Goal: Task Accomplishment & Management: Complete application form

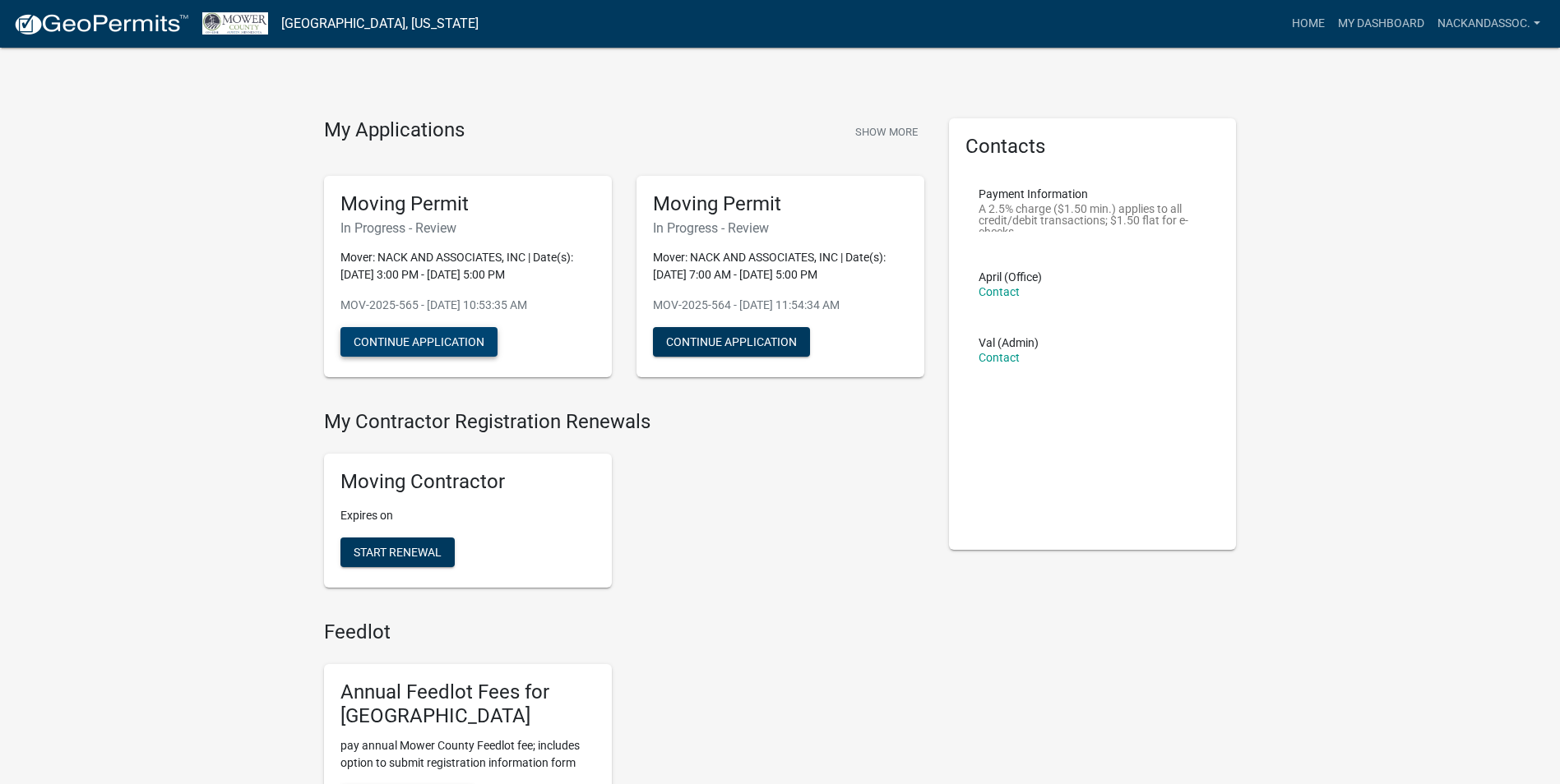
click at [468, 337] on button "Continue Application" at bounding box center [419, 341] width 157 height 30
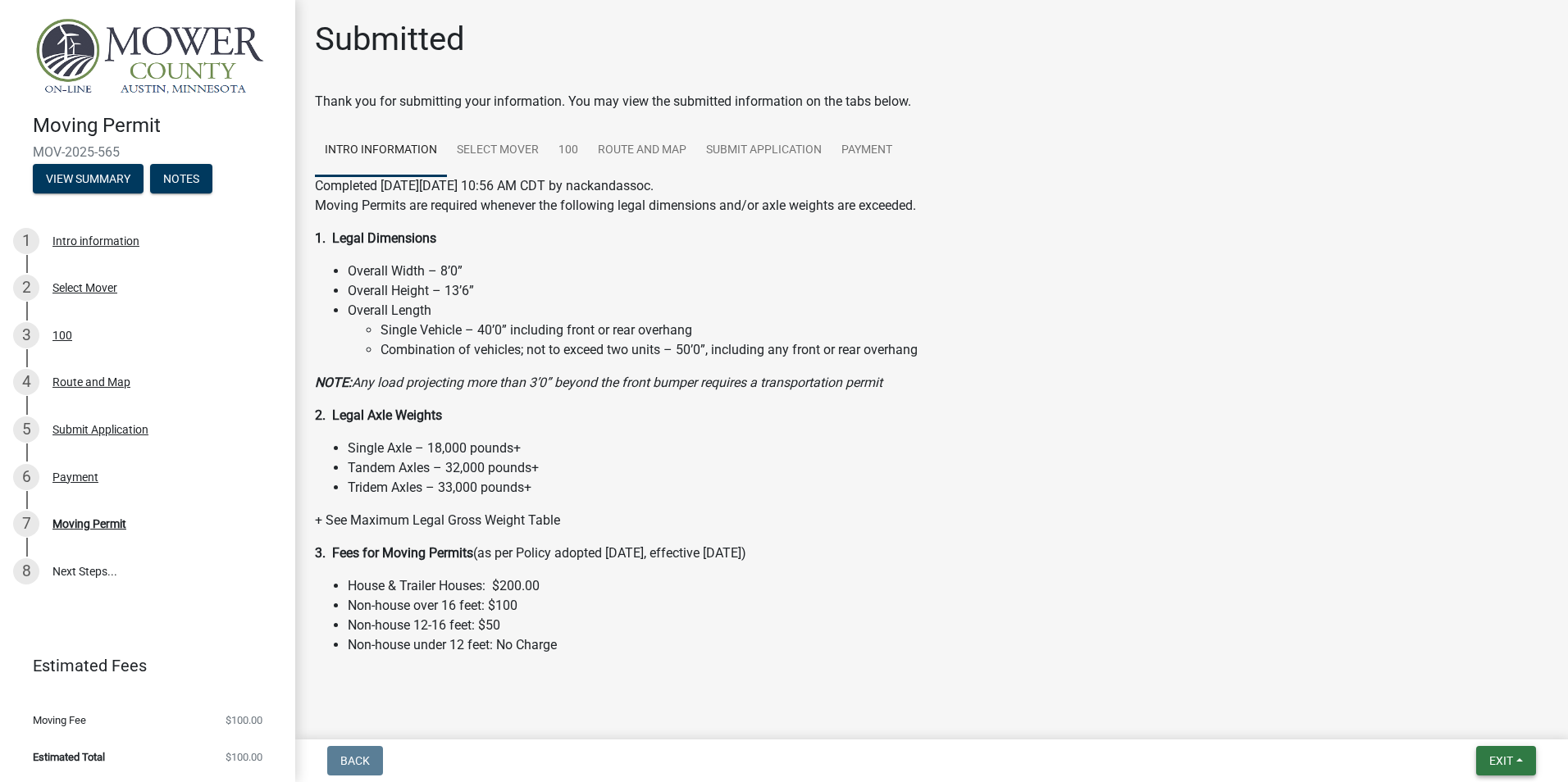
click at [1515, 762] on button "Exit" at bounding box center [1506, 761] width 60 height 29
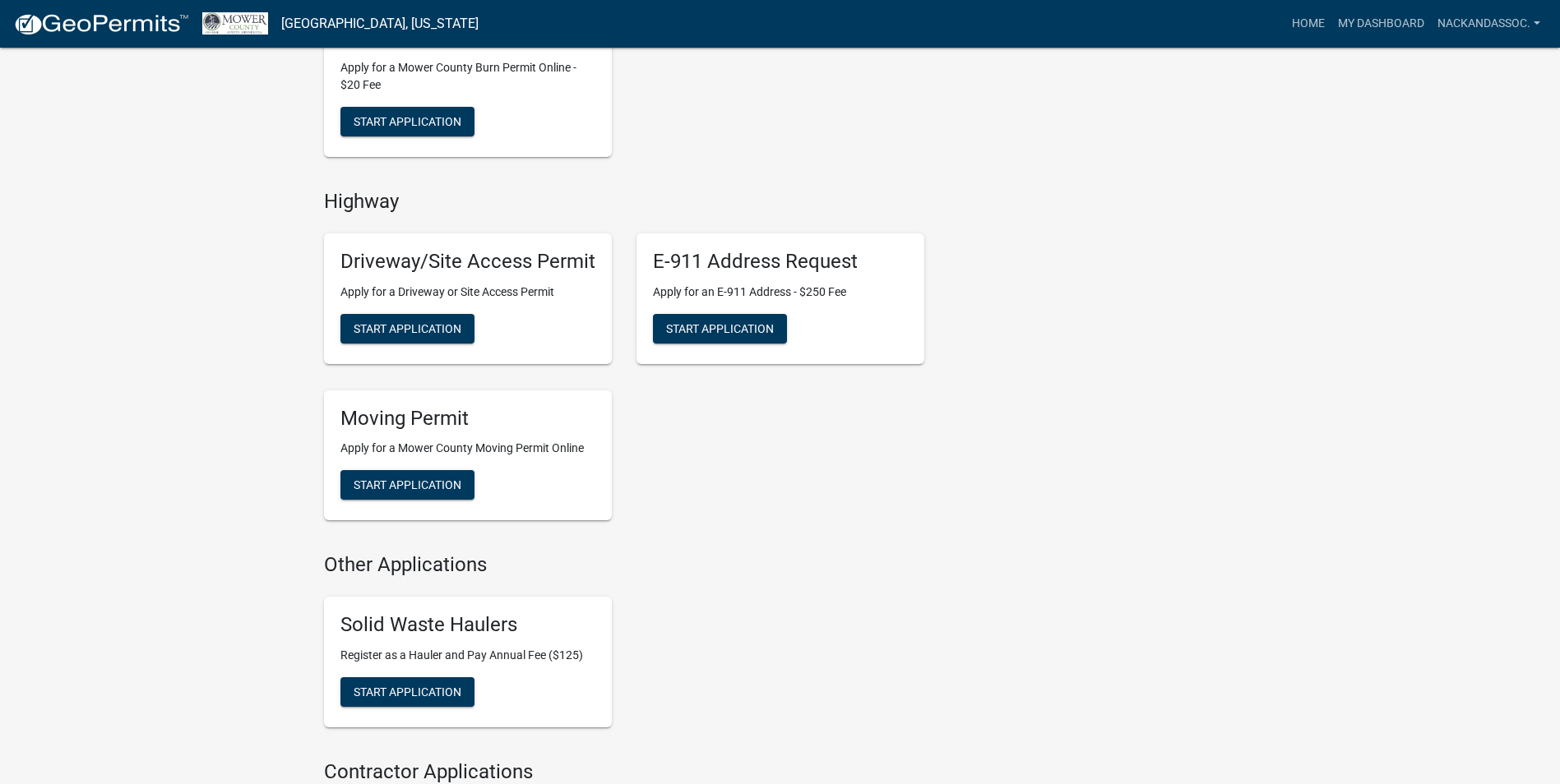
scroll to position [905, 0]
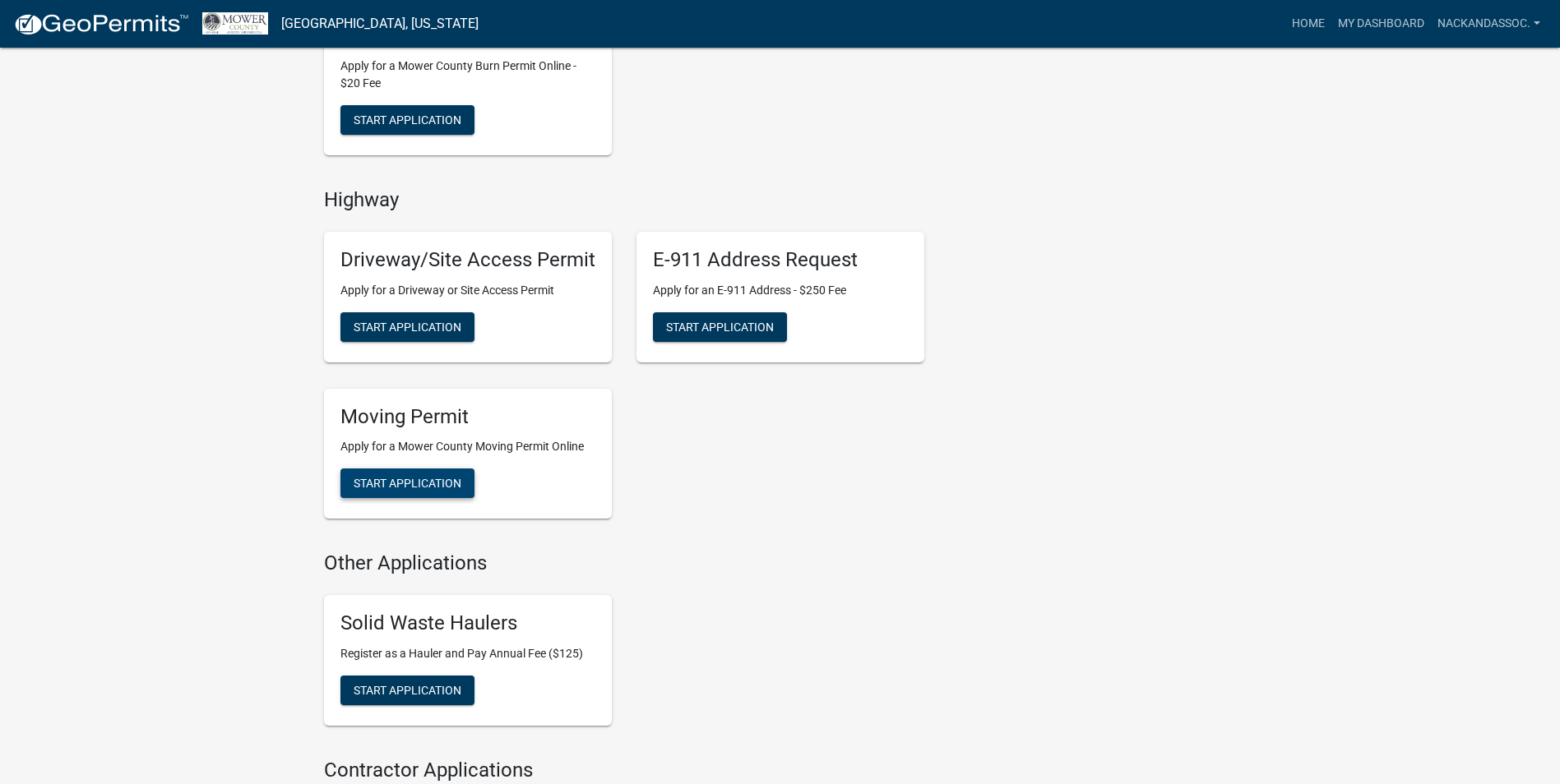
click at [413, 486] on span "Start Application" at bounding box center [406, 483] width 107 height 14
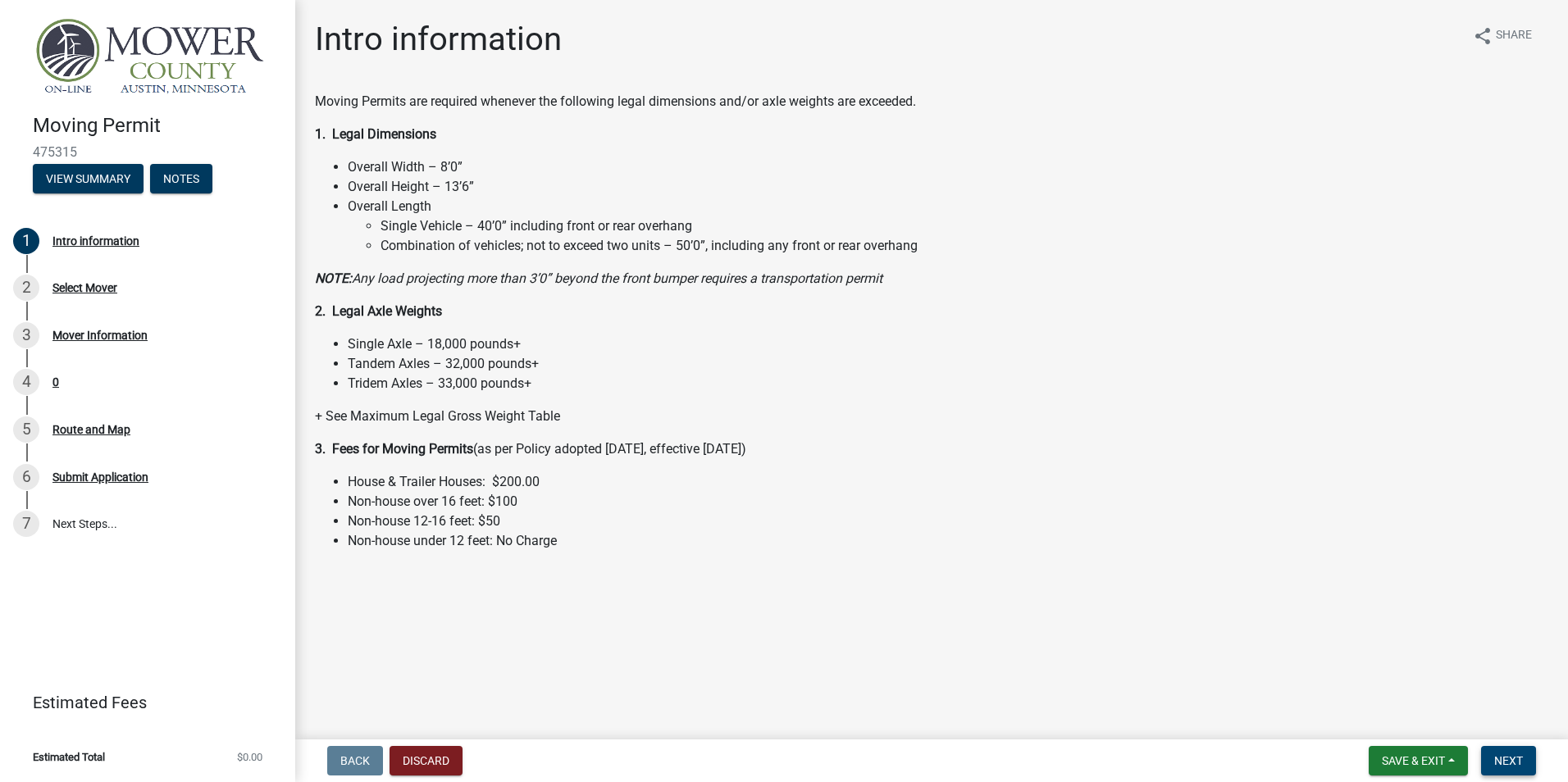
click at [1515, 767] on span "Next" at bounding box center [1508, 761] width 29 height 13
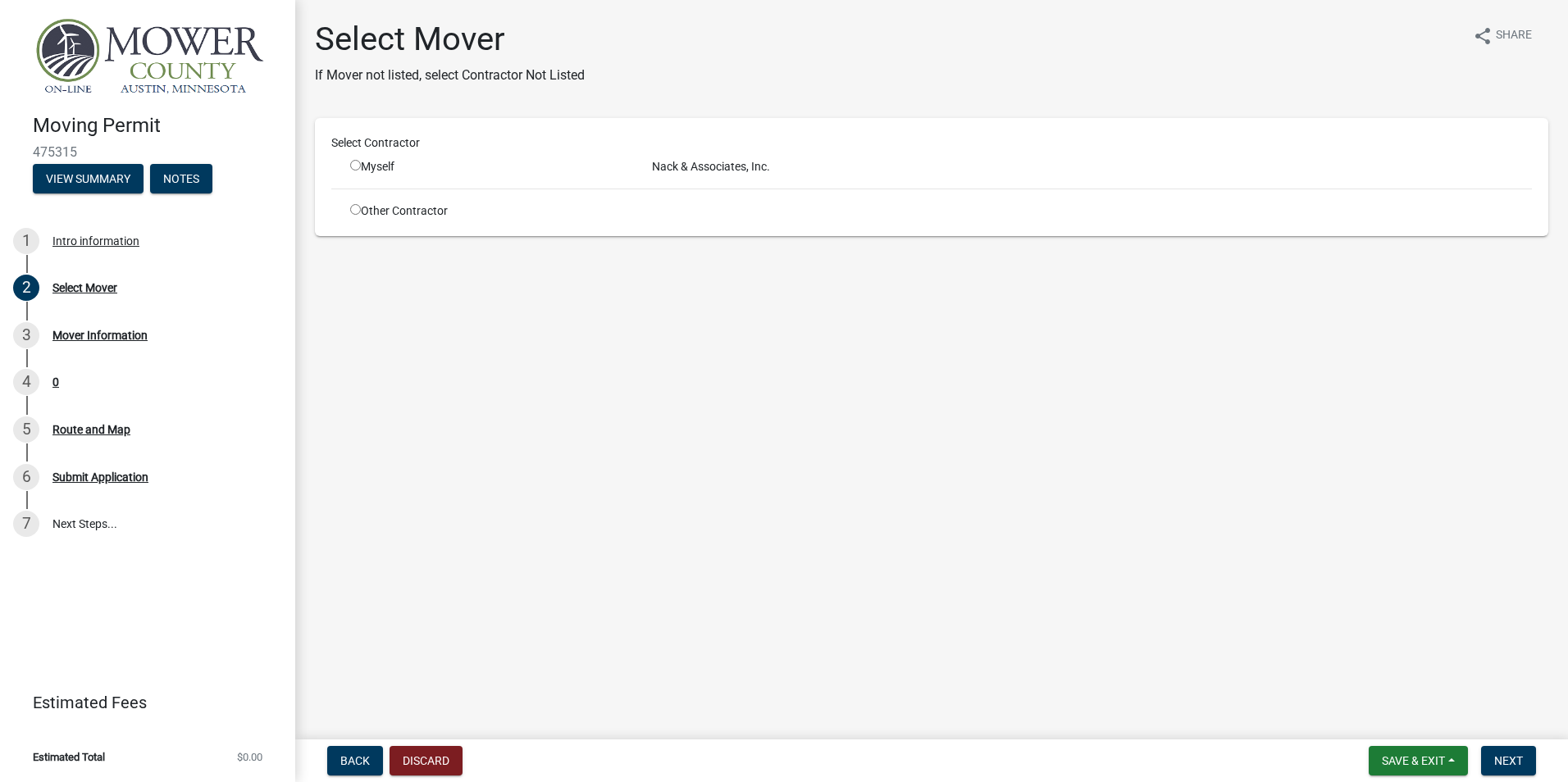
click at [359, 165] on input "radio" at bounding box center [356, 165] width 11 height 11
radio input "true"
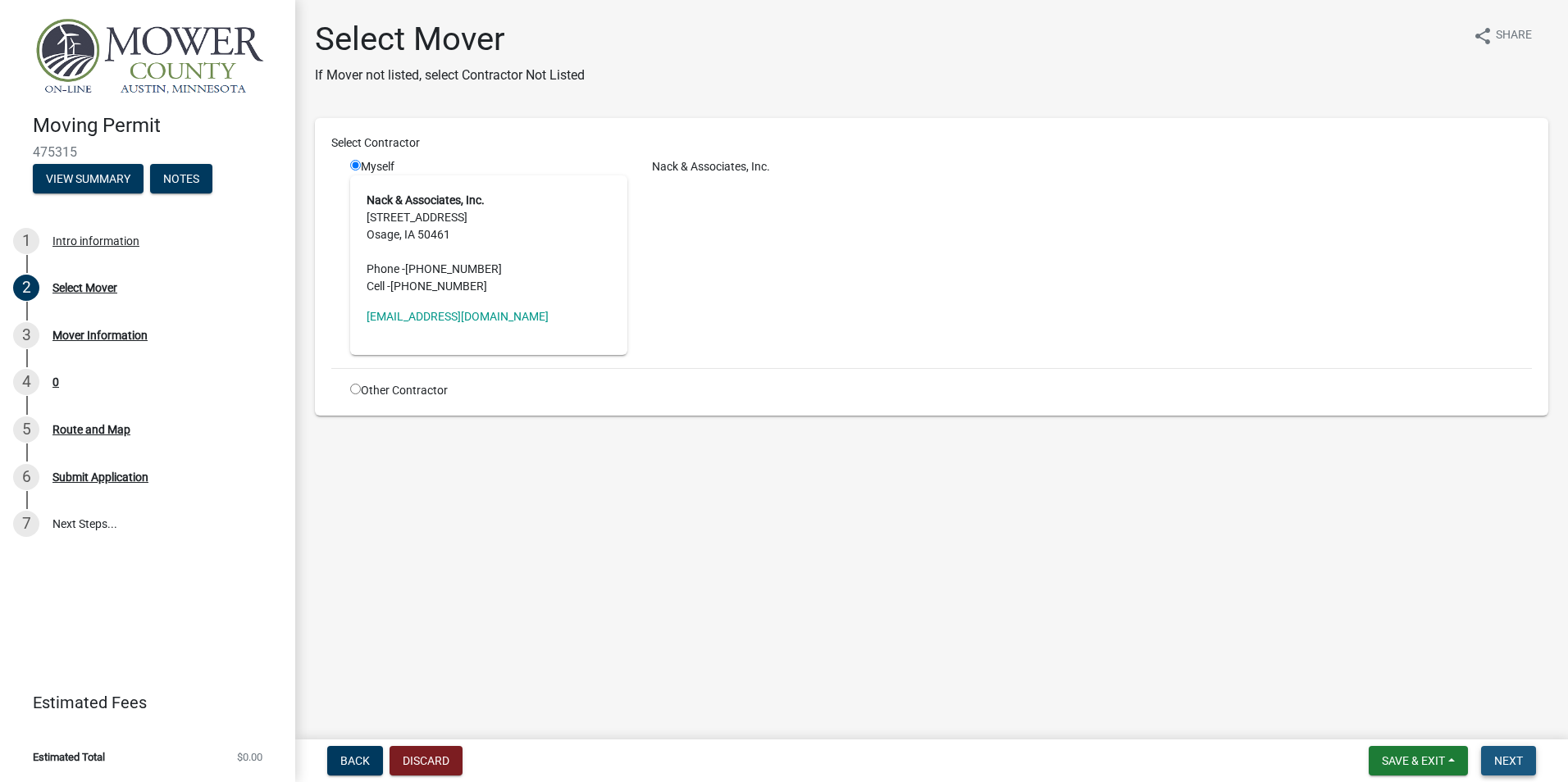
click at [1517, 764] on span "Next" at bounding box center [1508, 761] width 29 height 13
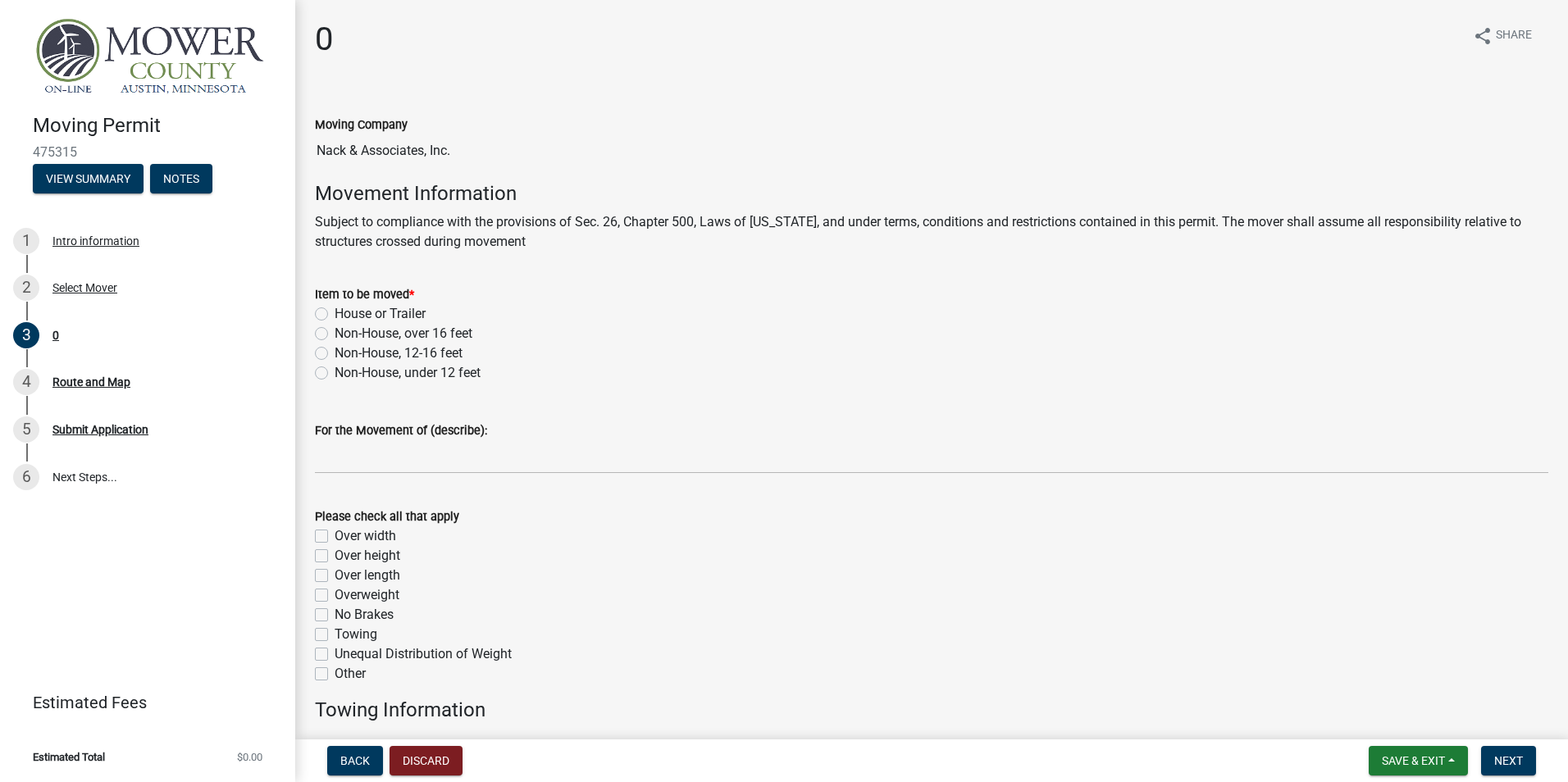
click at [334, 537] on label "Over width" at bounding box center [365, 536] width 62 height 19
click at [334, 537] on input "Over width" at bounding box center [340, 532] width 11 height 11
checkbox input "true"
checkbox input "false"
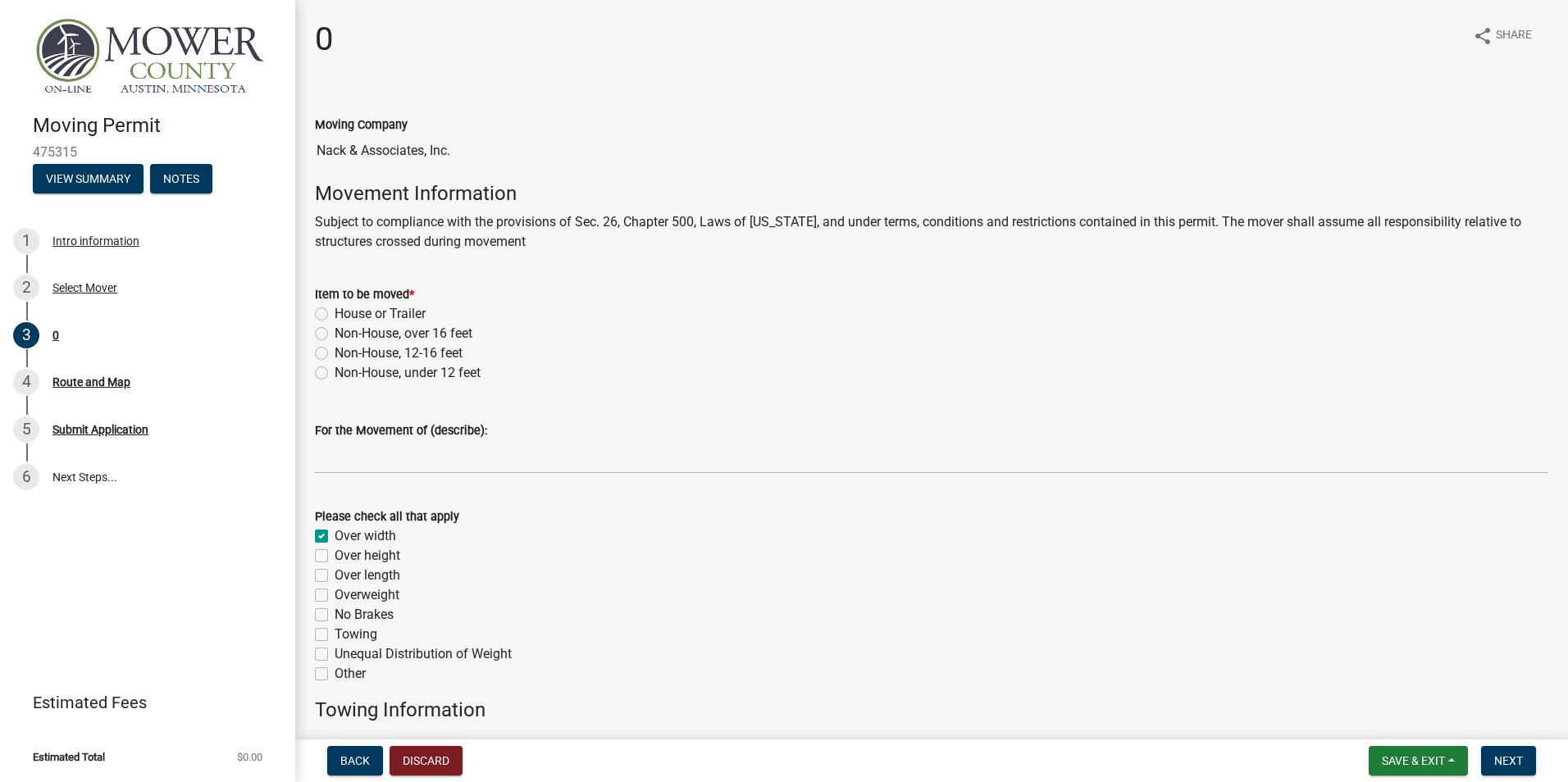
checkbox input "false"
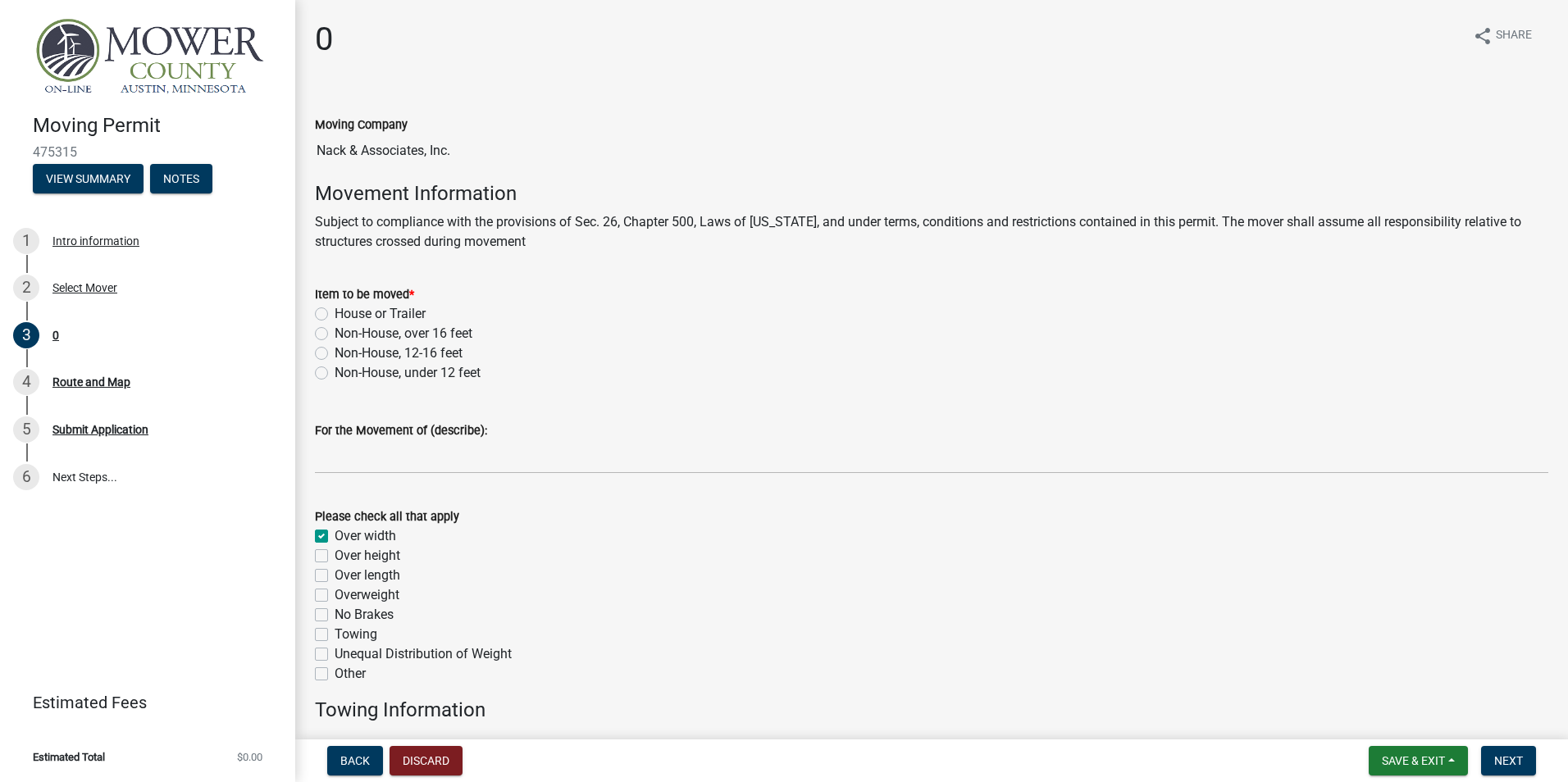
click at [334, 556] on label "Over height" at bounding box center [367, 555] width 66 height 19
click at [334, 556] on input "Over height" at bounding box center [340, 551] width 11 height 11
checkbox input "true"
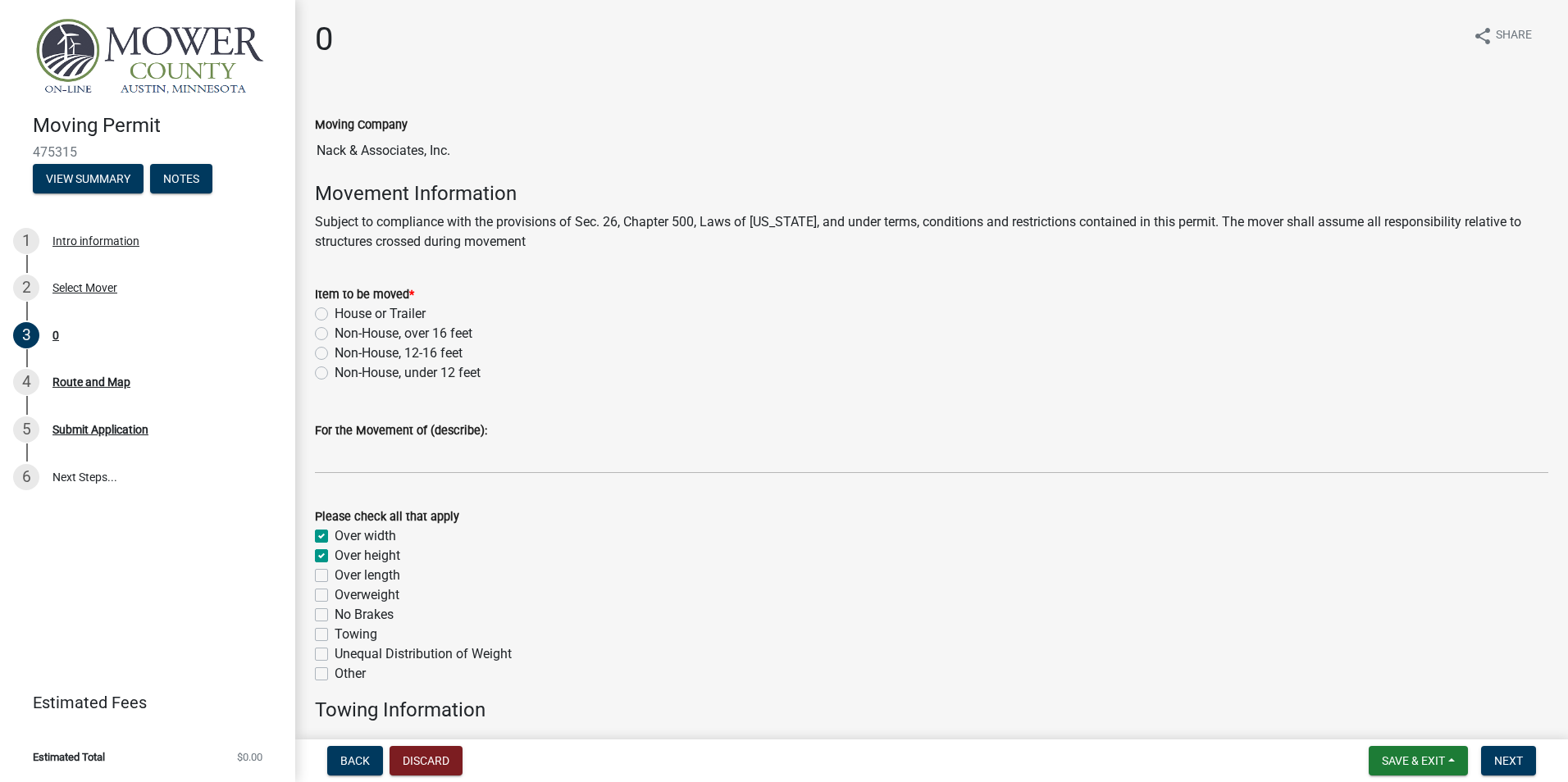
checkbox input "false"
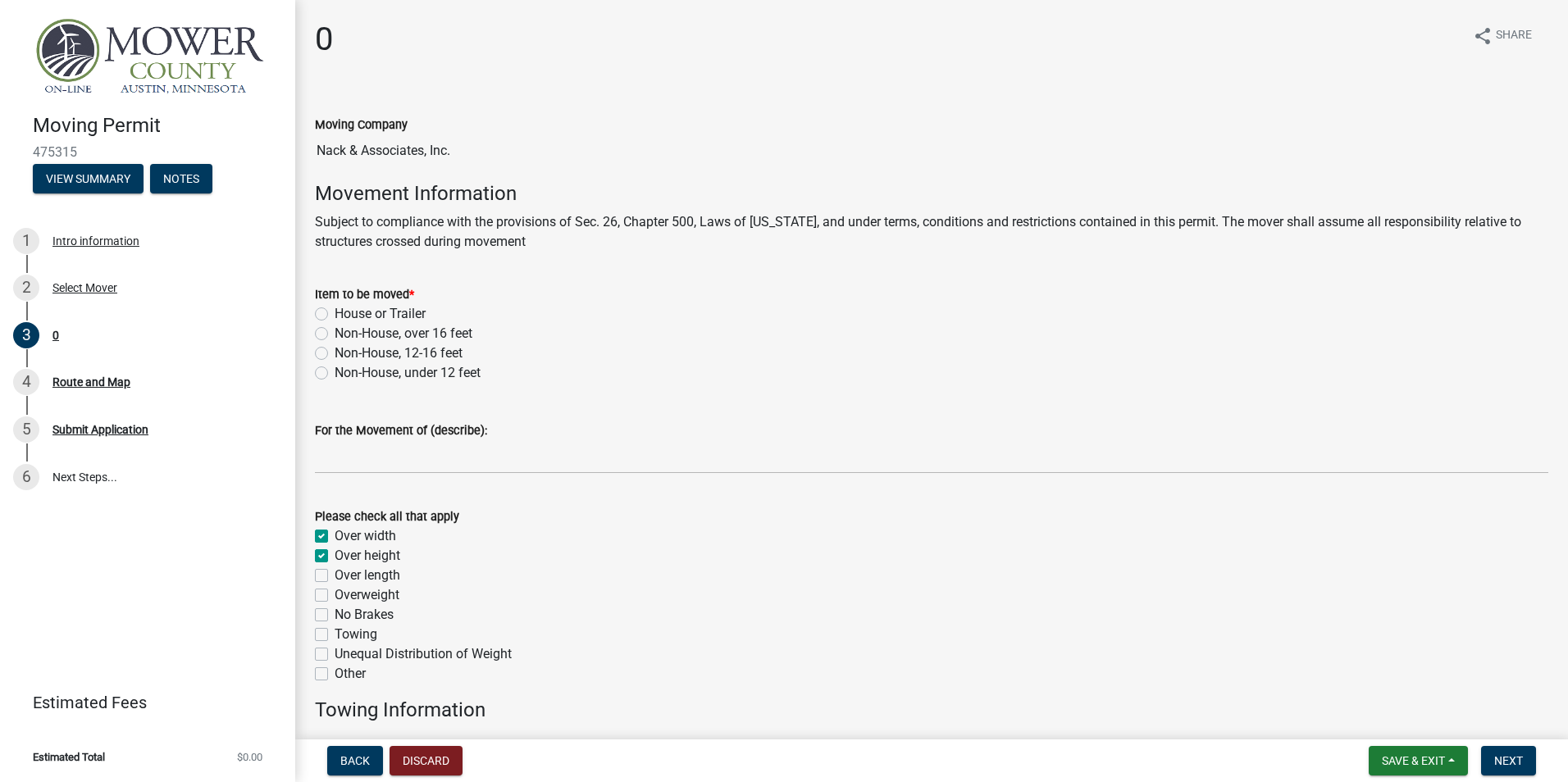
checkbox input "false"
click at [334, 575] on label "Over length" at bounding box center [367, 576] width 66 height 19
click at [334, 575] on input "Over length" at bounding box center [340, 571] width 11 height 11
checkbox input "true"
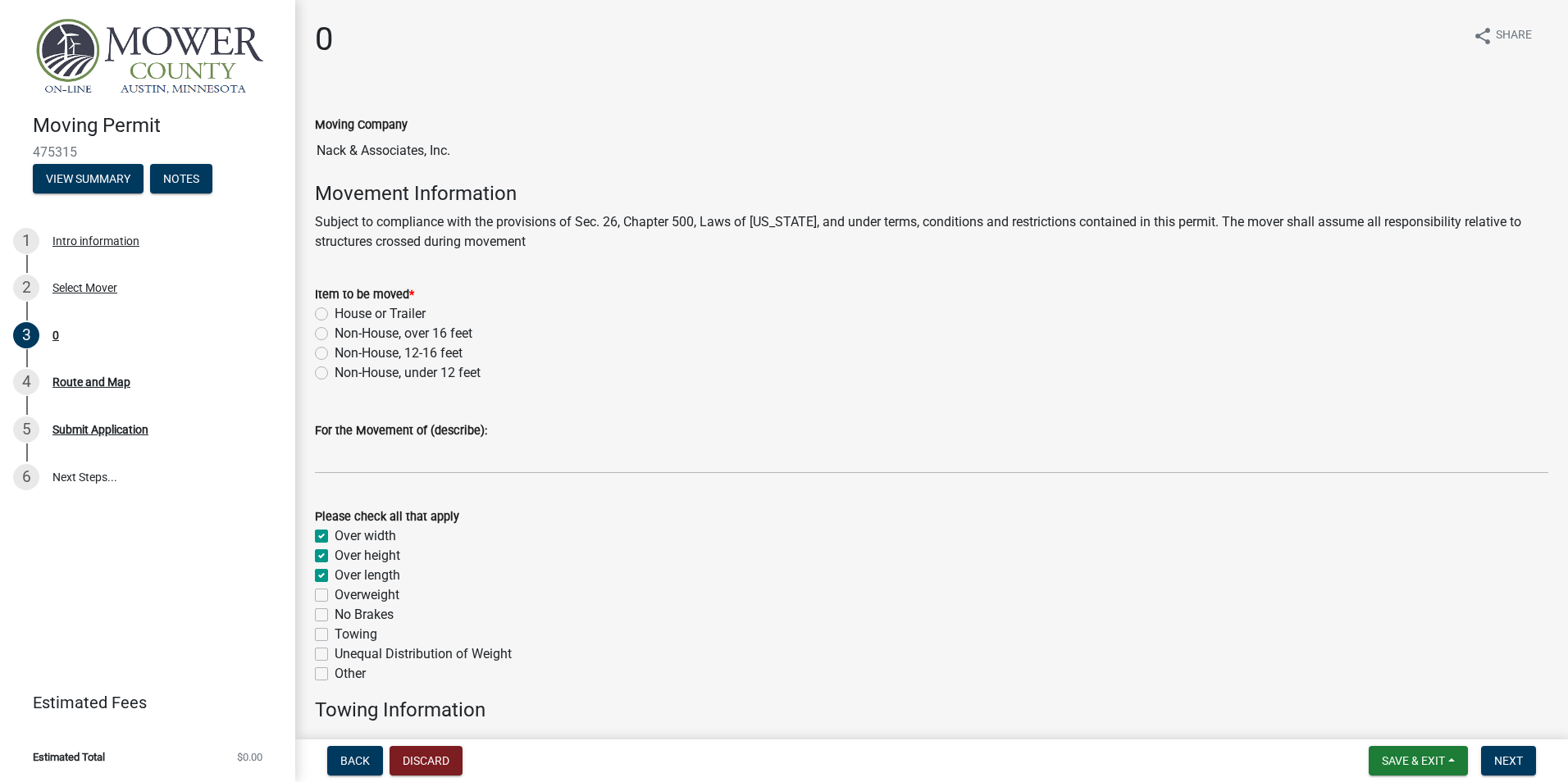
checkbox input "true"
checkbox input "false"
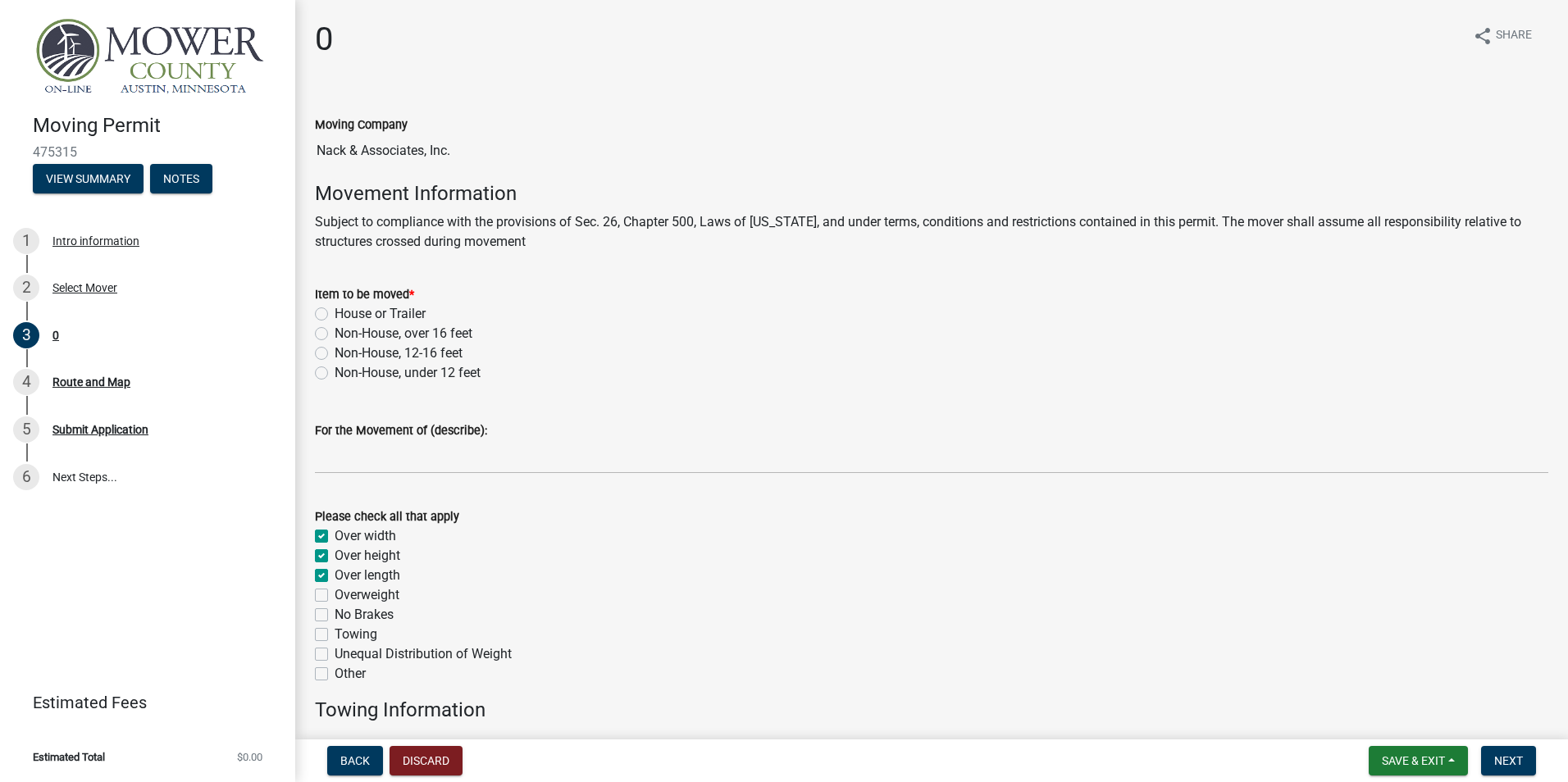
checkbox input "false"
click at [334, 592] on label "Overweight" at bounding box center [367, 595] width 65 height 19
click at [334, 592] on input "Overweight" at bounding box center [340, 591] width 11 height 11
checkbox input "true"
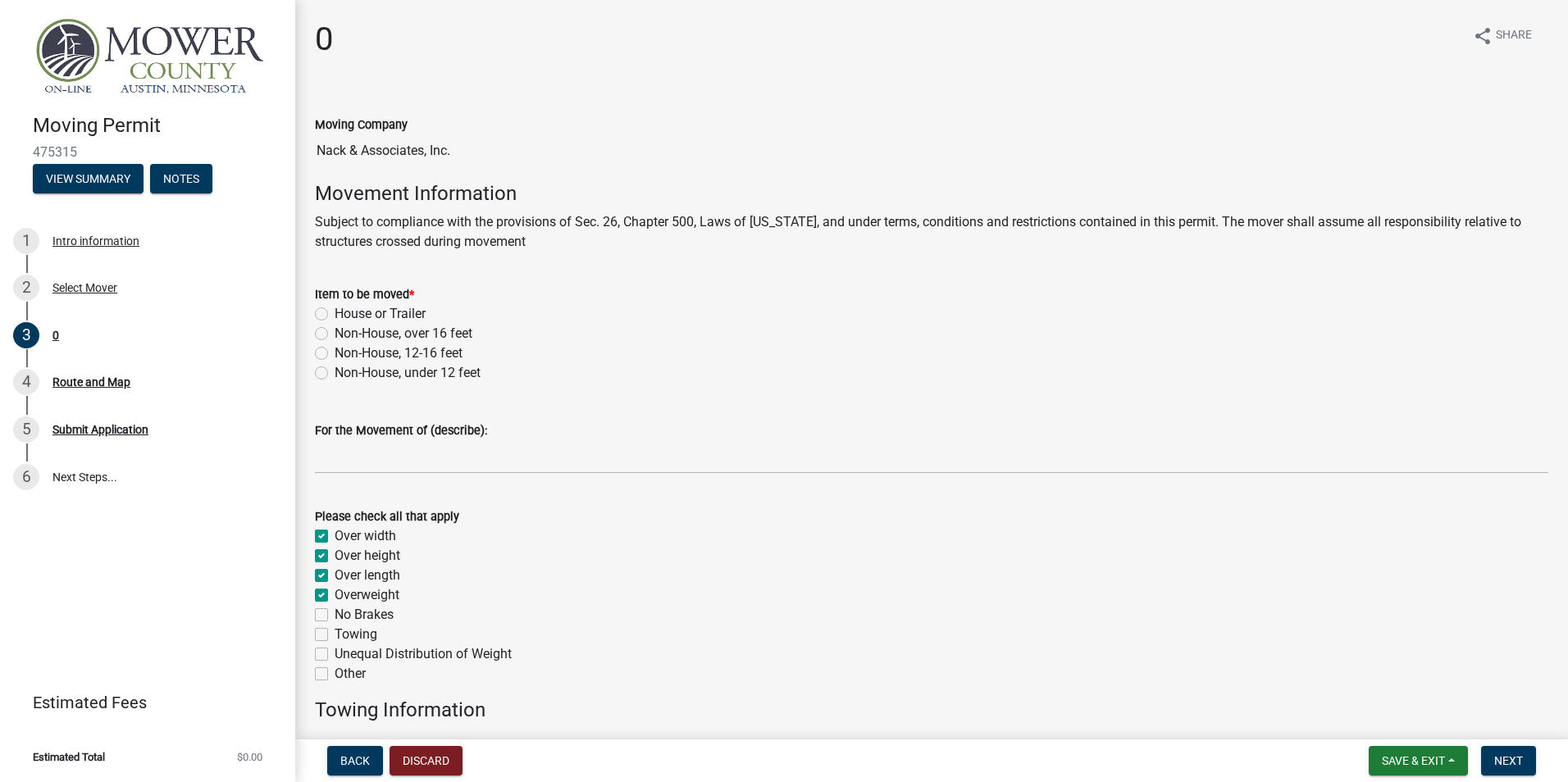
checkbox input "true"
checkbox input "false"
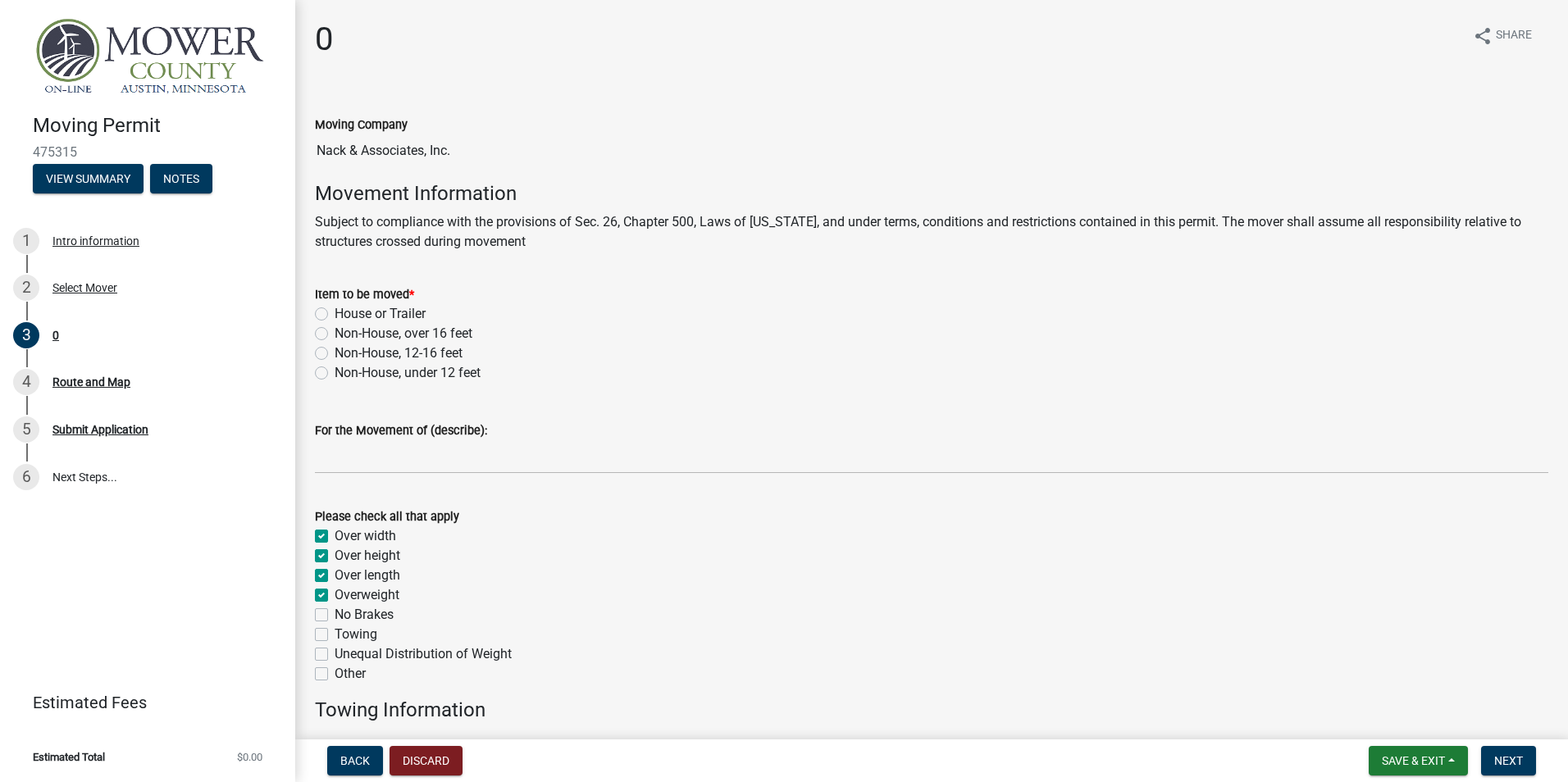
checkbox input "false"
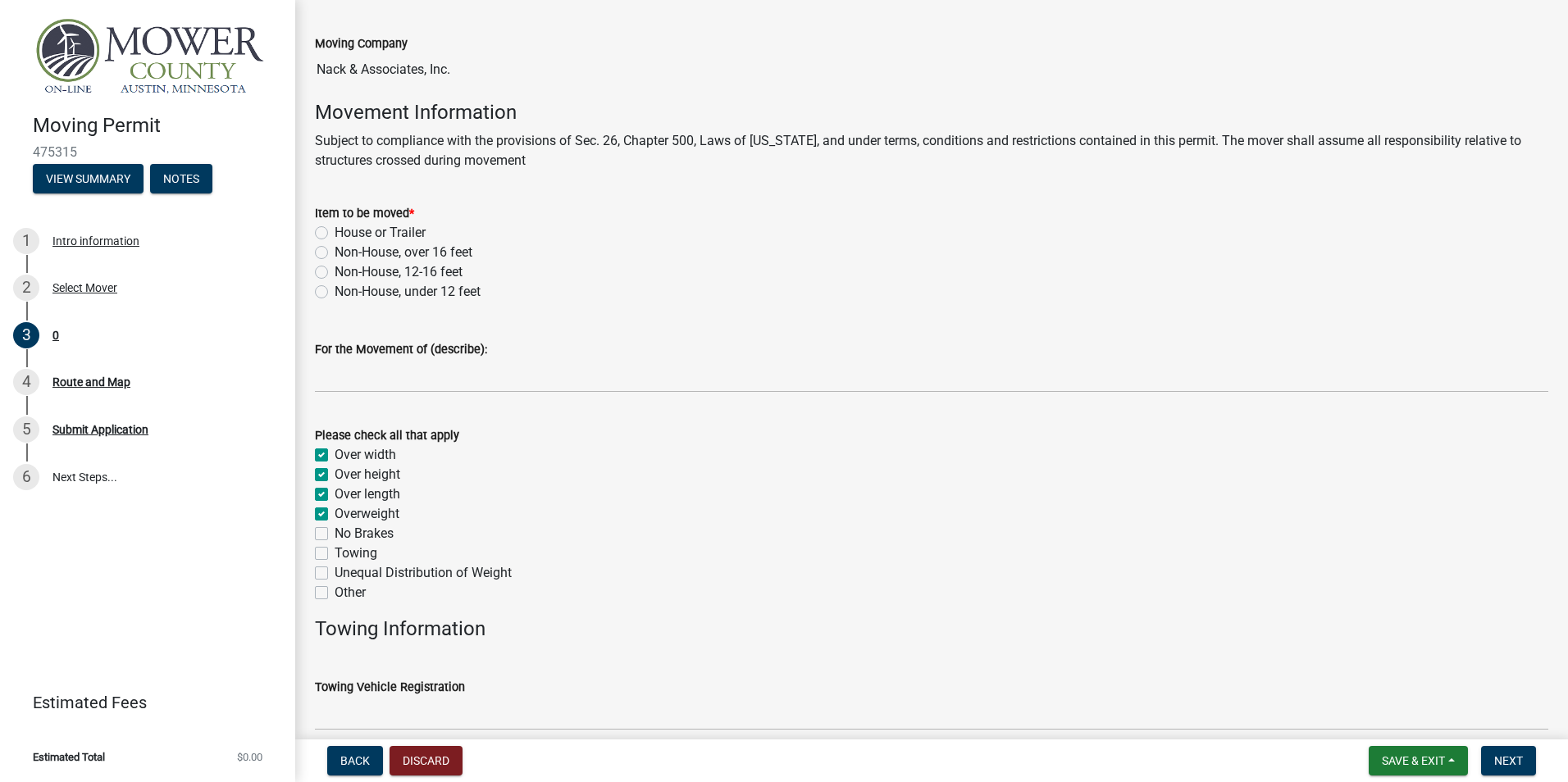
scroll to position [246, 0]
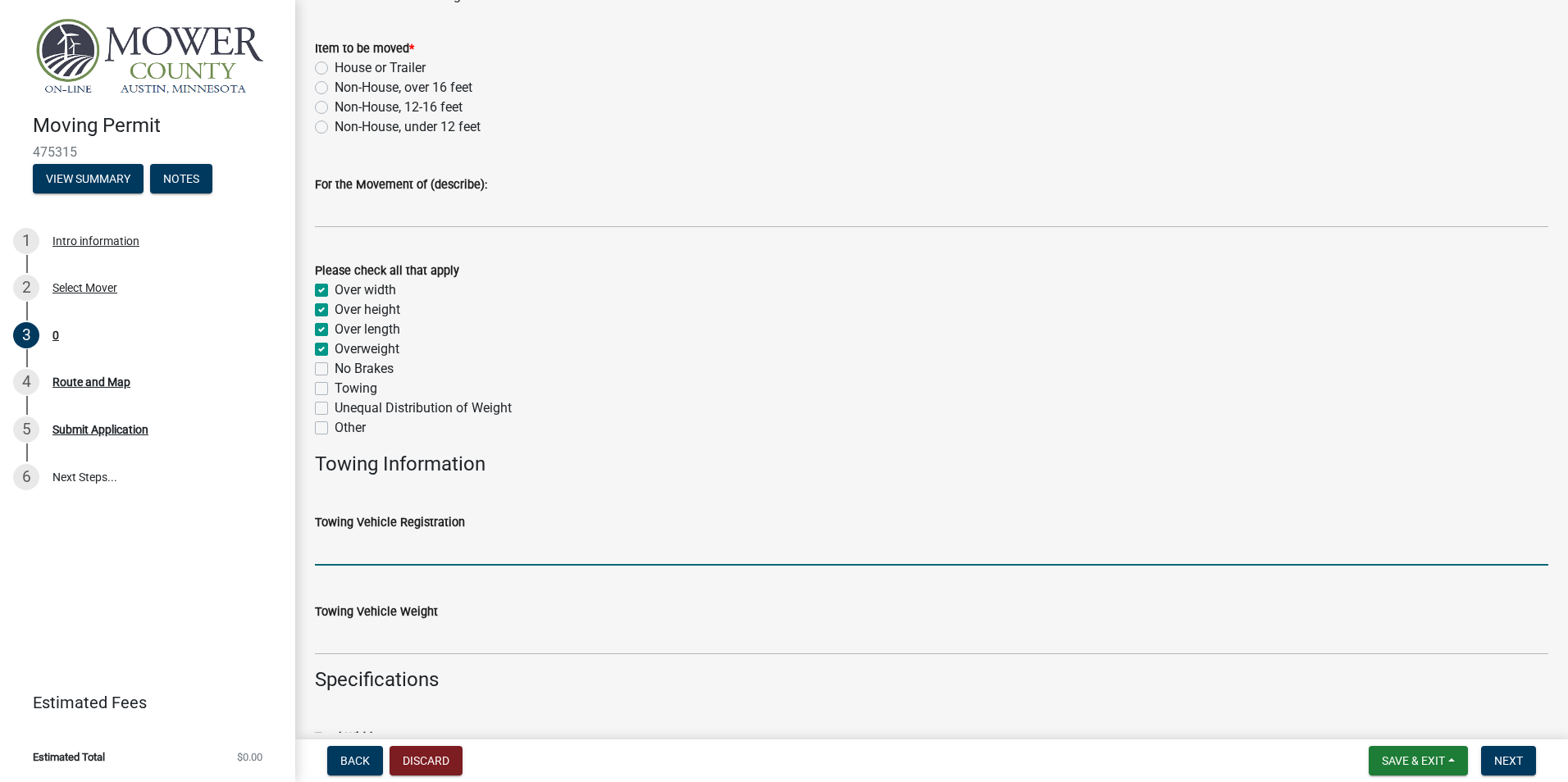
click at [360, 550] on input "Towing Vehicle Registration" at bounding box center [932, 549] width 1234 height 34
type input "BU5058"
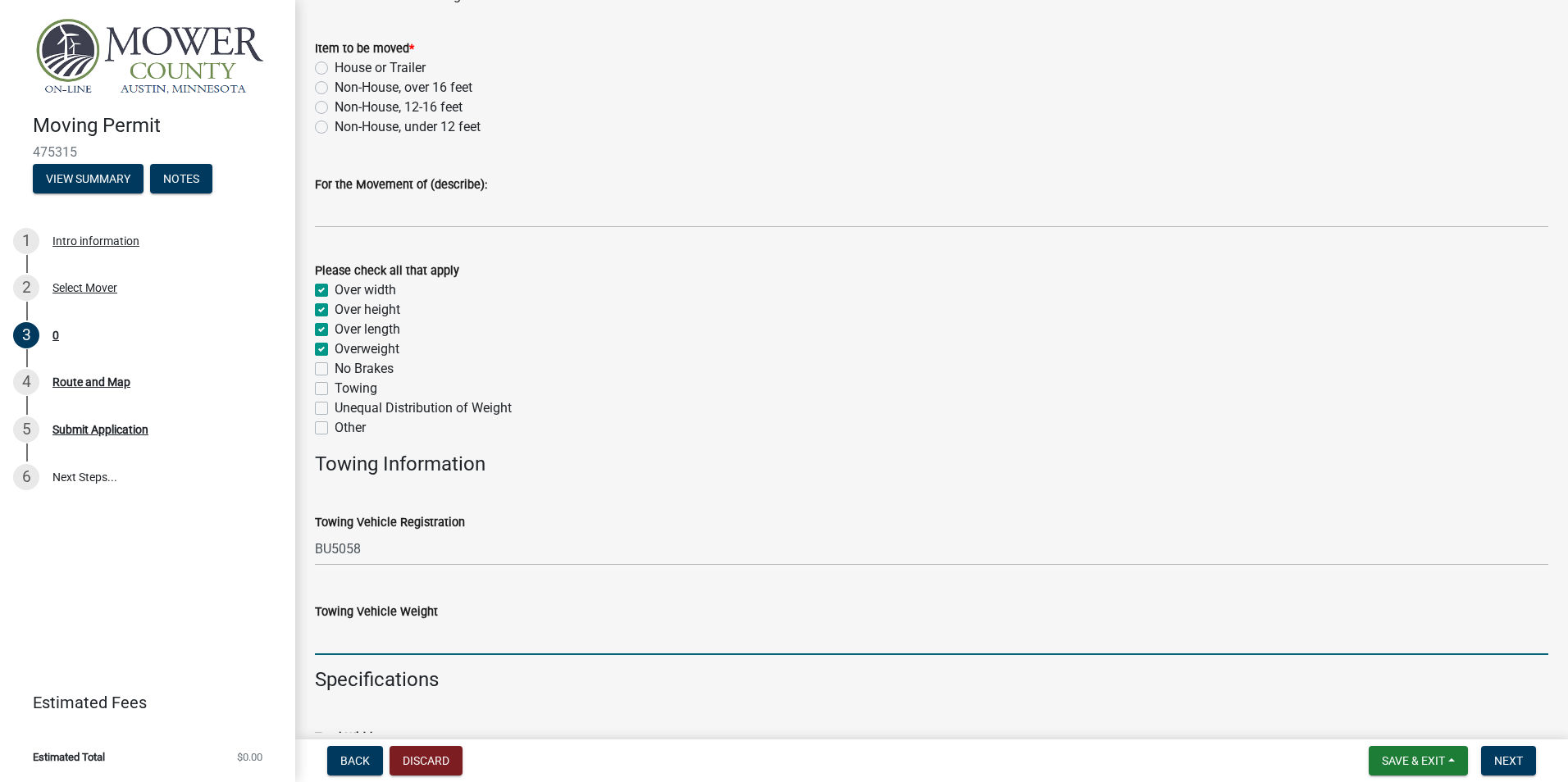
click at [353, 640] on input "Towing Vehicle Weight" at bounding box center [932, 639] width 1234 height 34
click at [325, 640] on input "Towing Vehicle Weight" at bounding box center [932, 639] width 1234 height 34
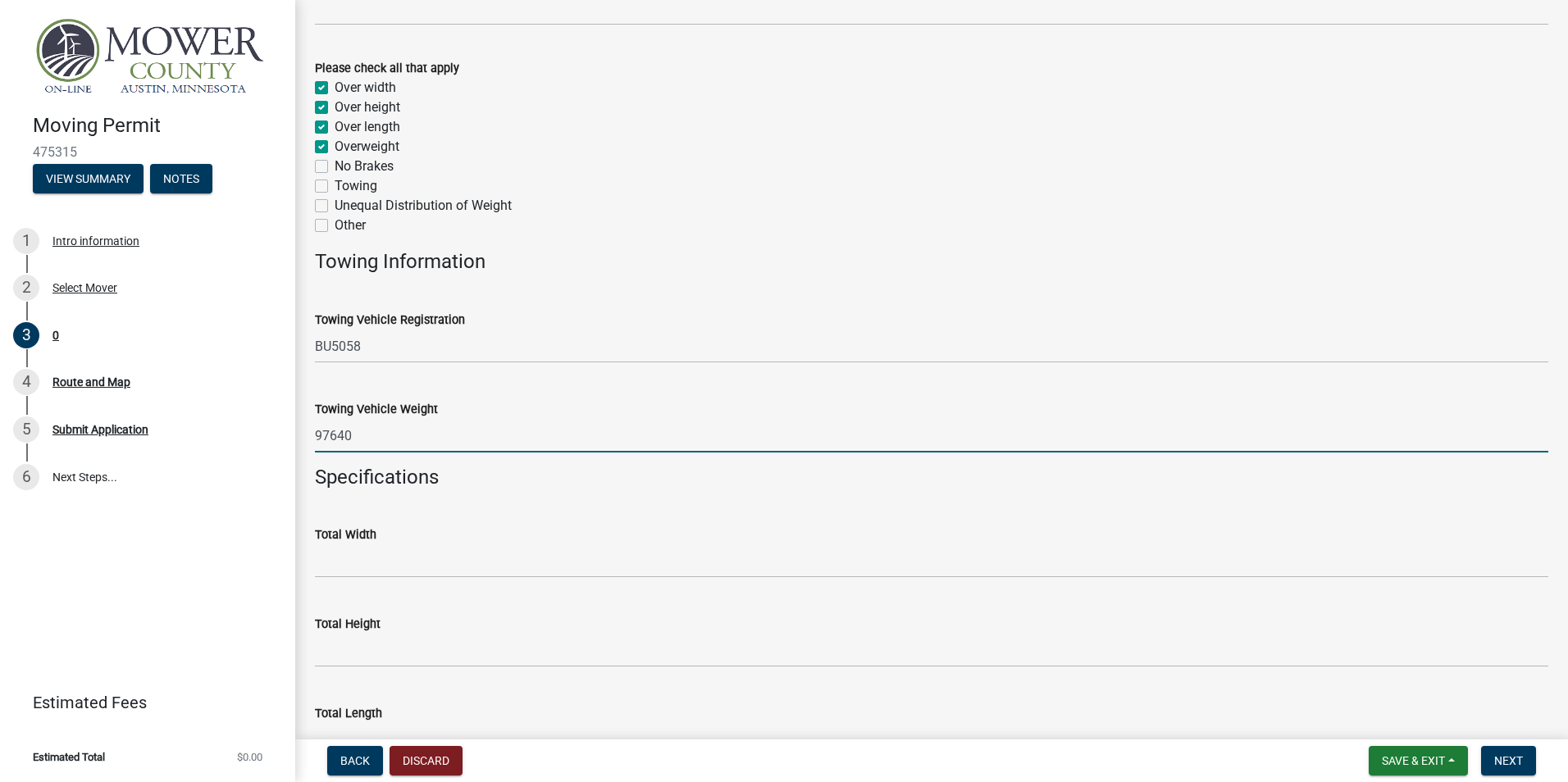
scroll to position [574, 0]
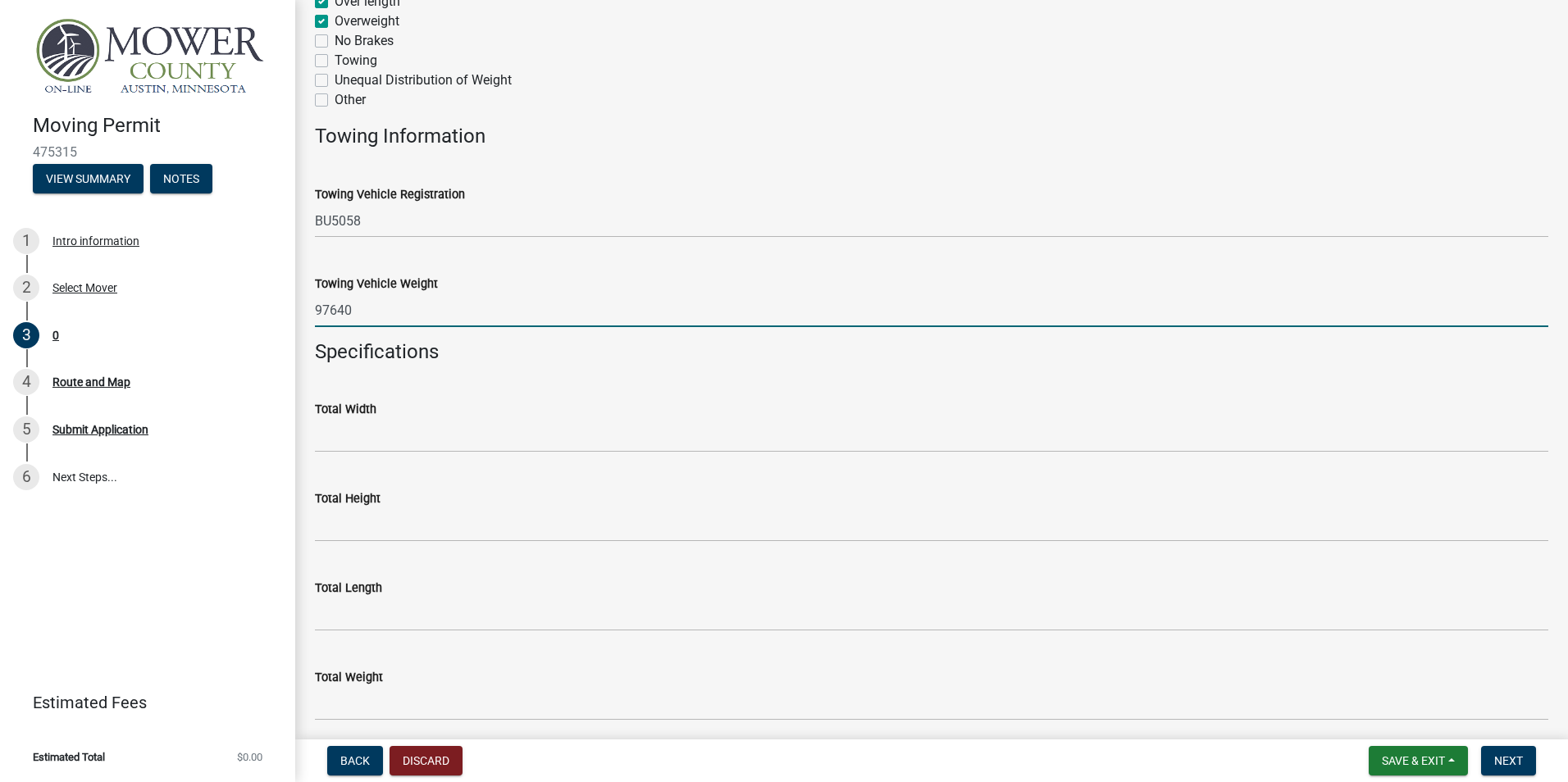
type input "97640"
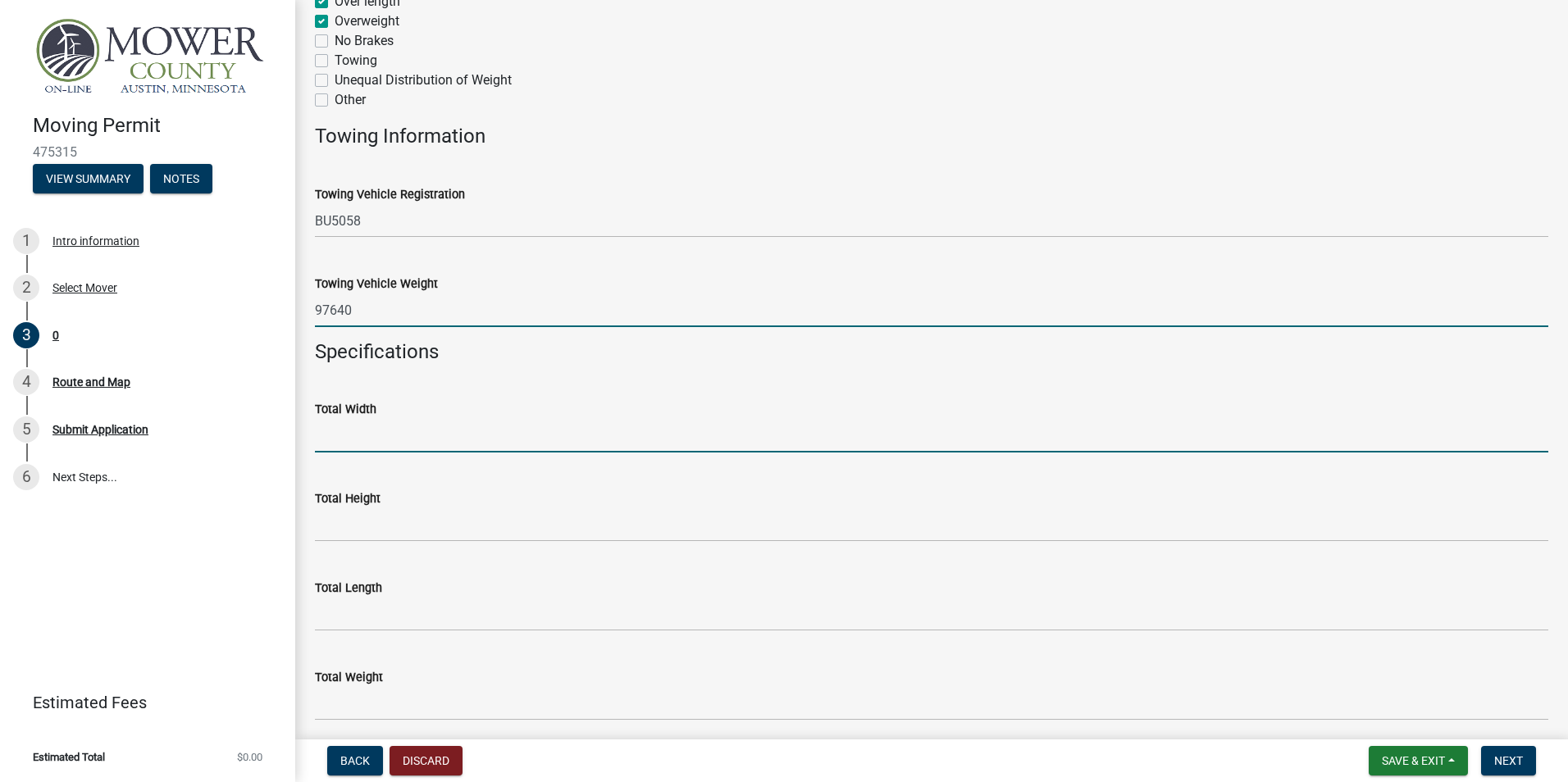
click at [352, 440] on input "Total Width" at bounding box center [932, 436] width 1234 height 34
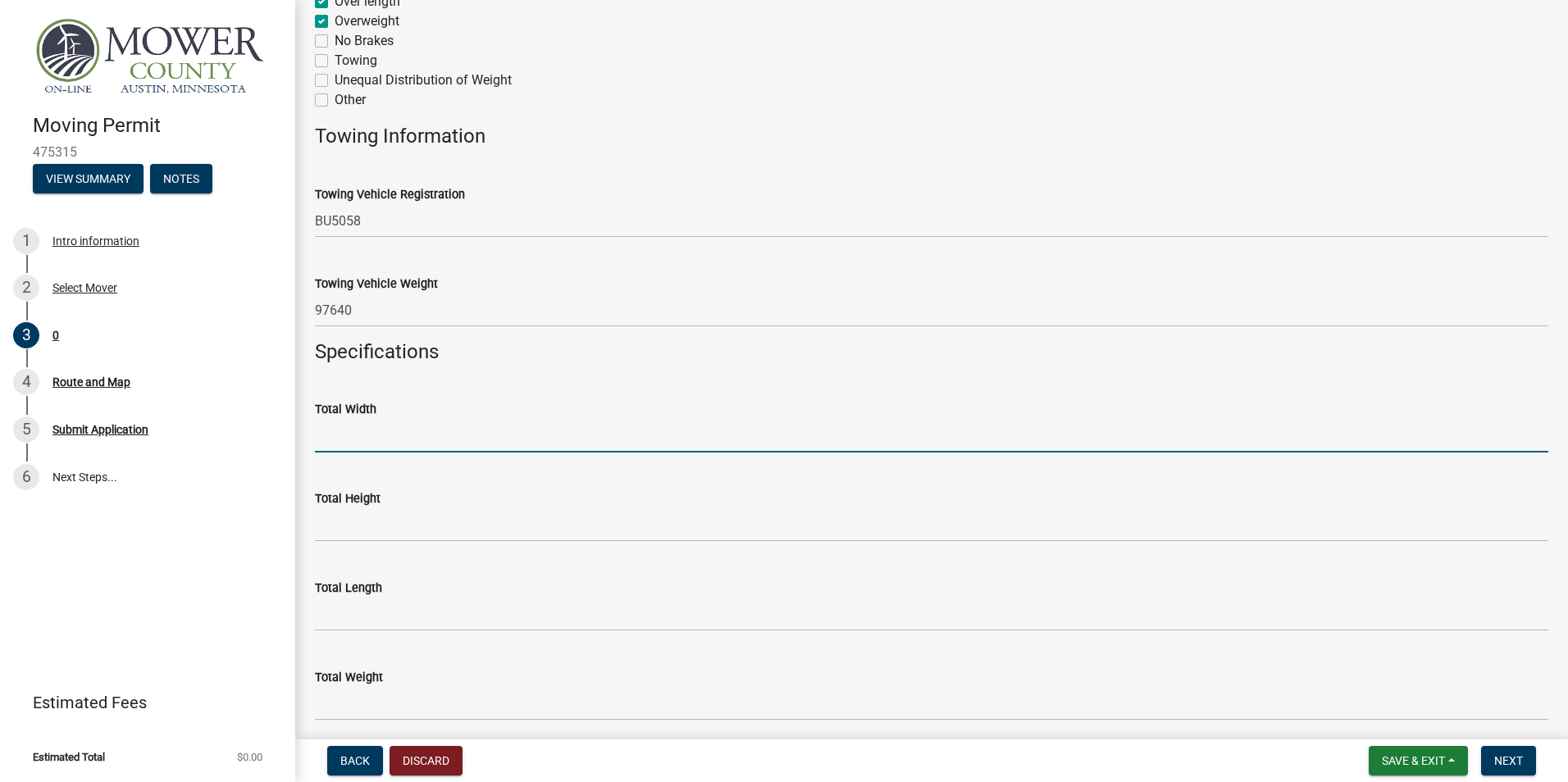
type input "8' 5""
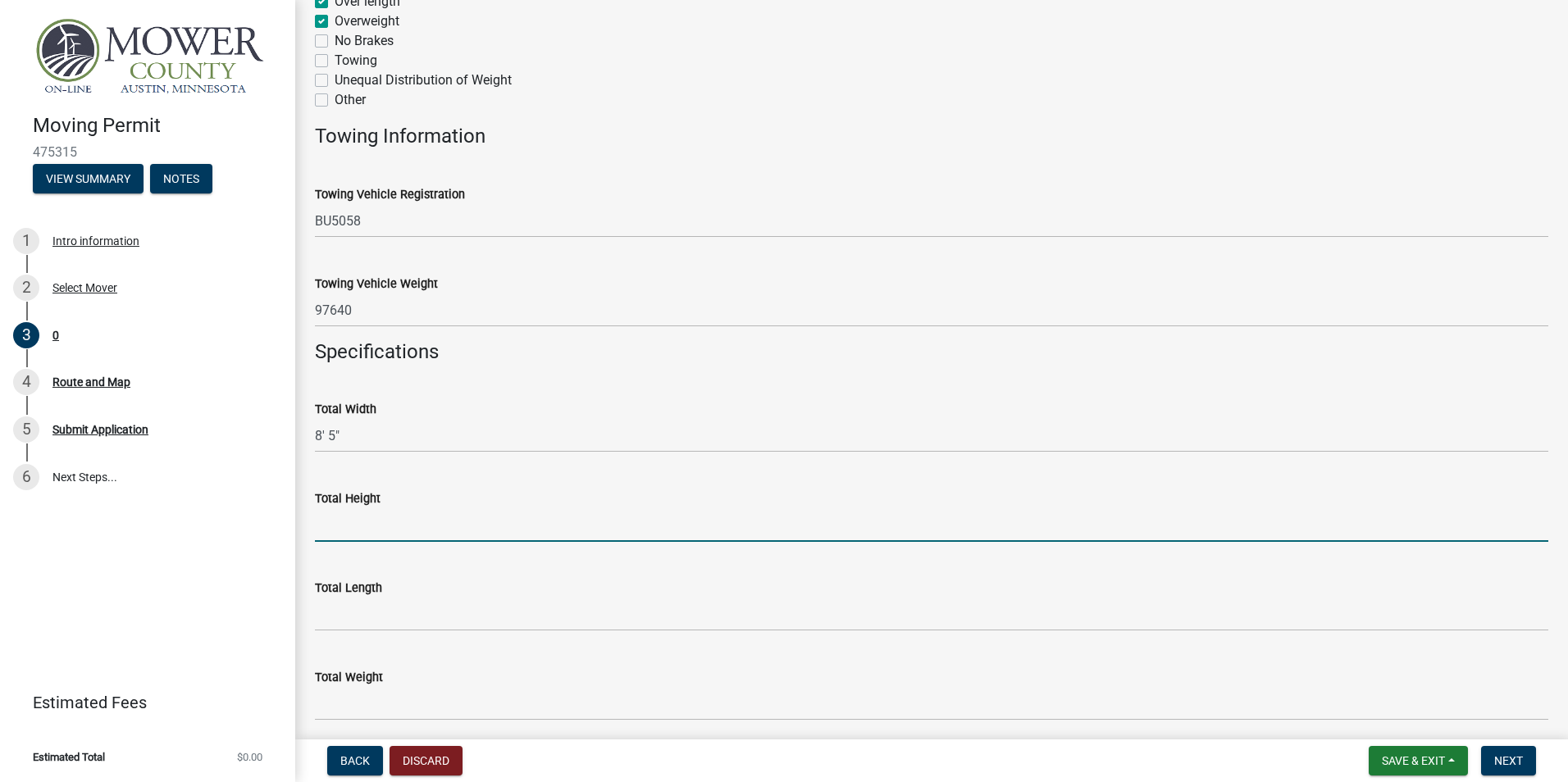
click at [347, 526] on input "Total Height" at bounding box center [932, 525] width 1234 height 34
type input "11' 10""
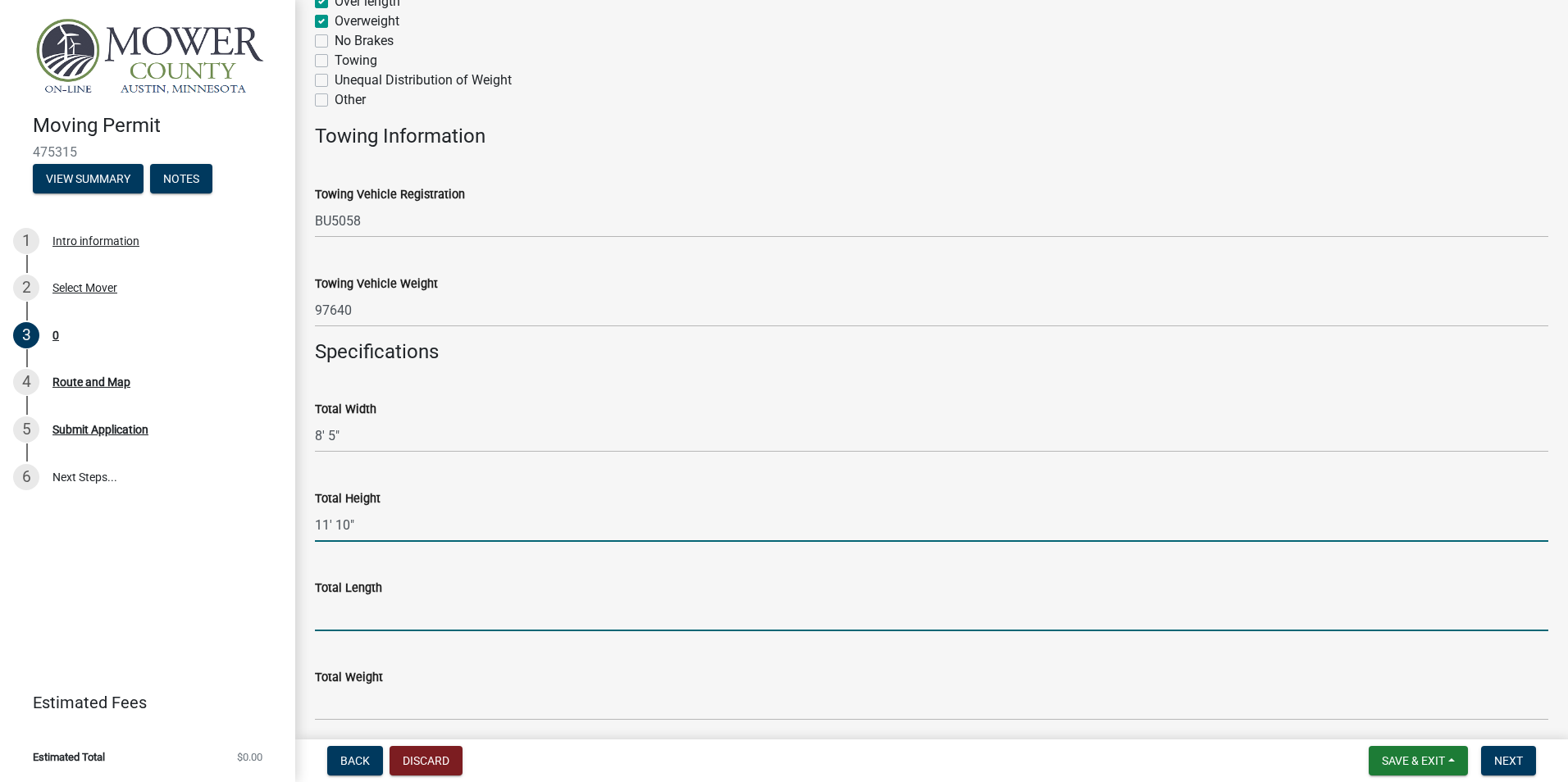
click at [338, 619] on input "Total Length" at bounding box center [932, 614] width 1234 height 34
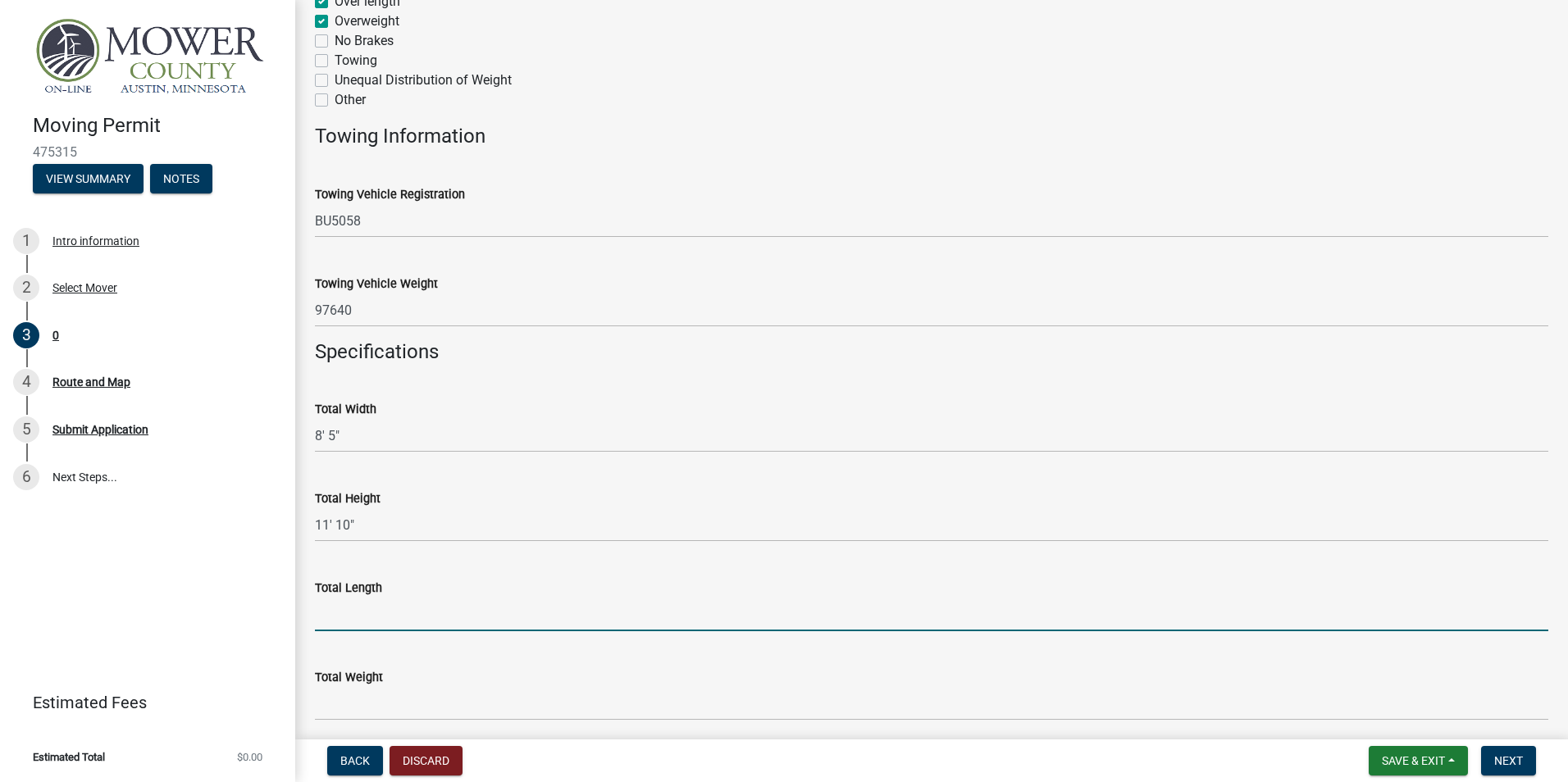
type input "74' 5""
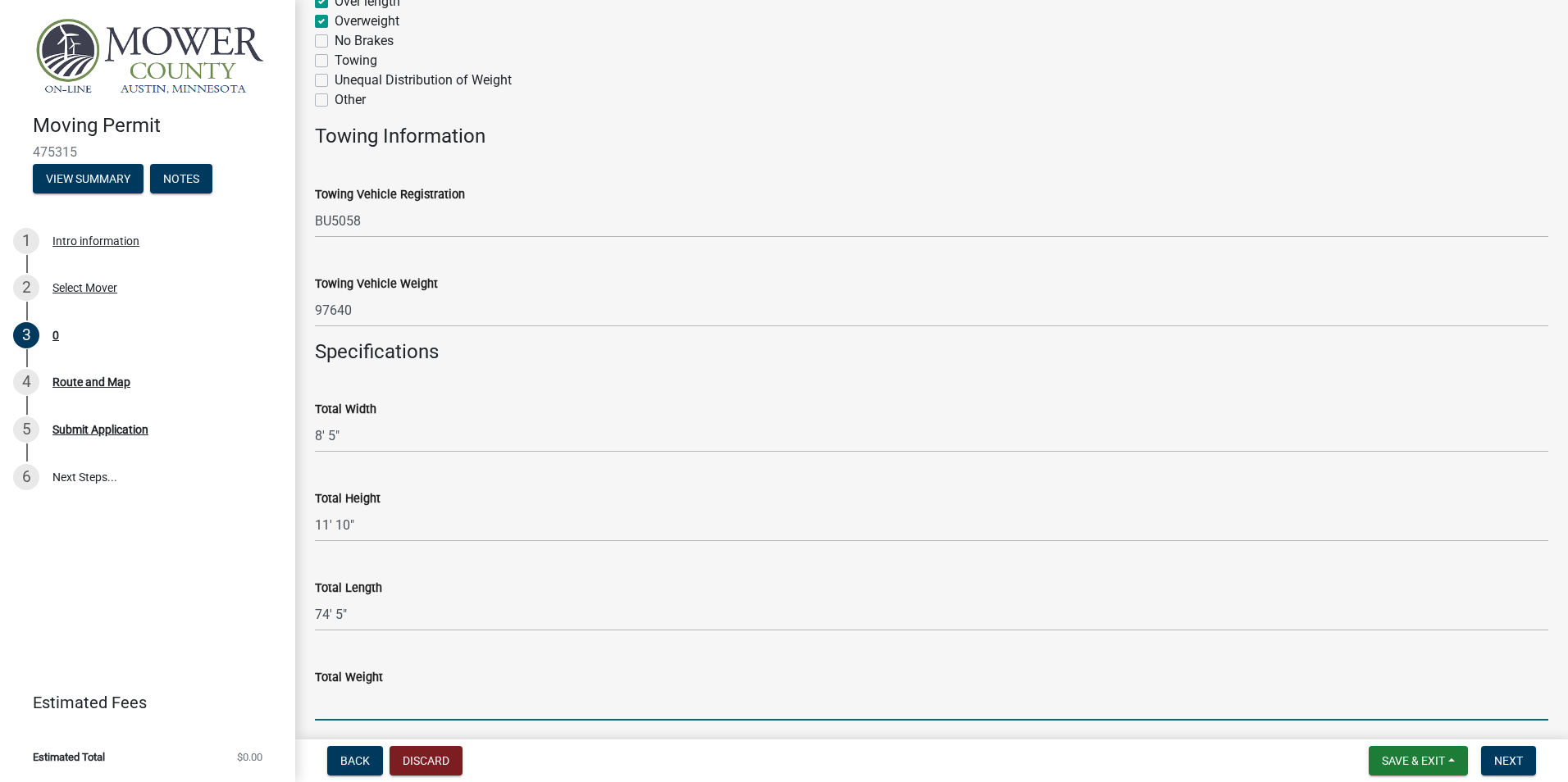
click at [336, 711] on input "Total Weight" at bounding box center [932, 704] width 1234 height 34
type input "97640"
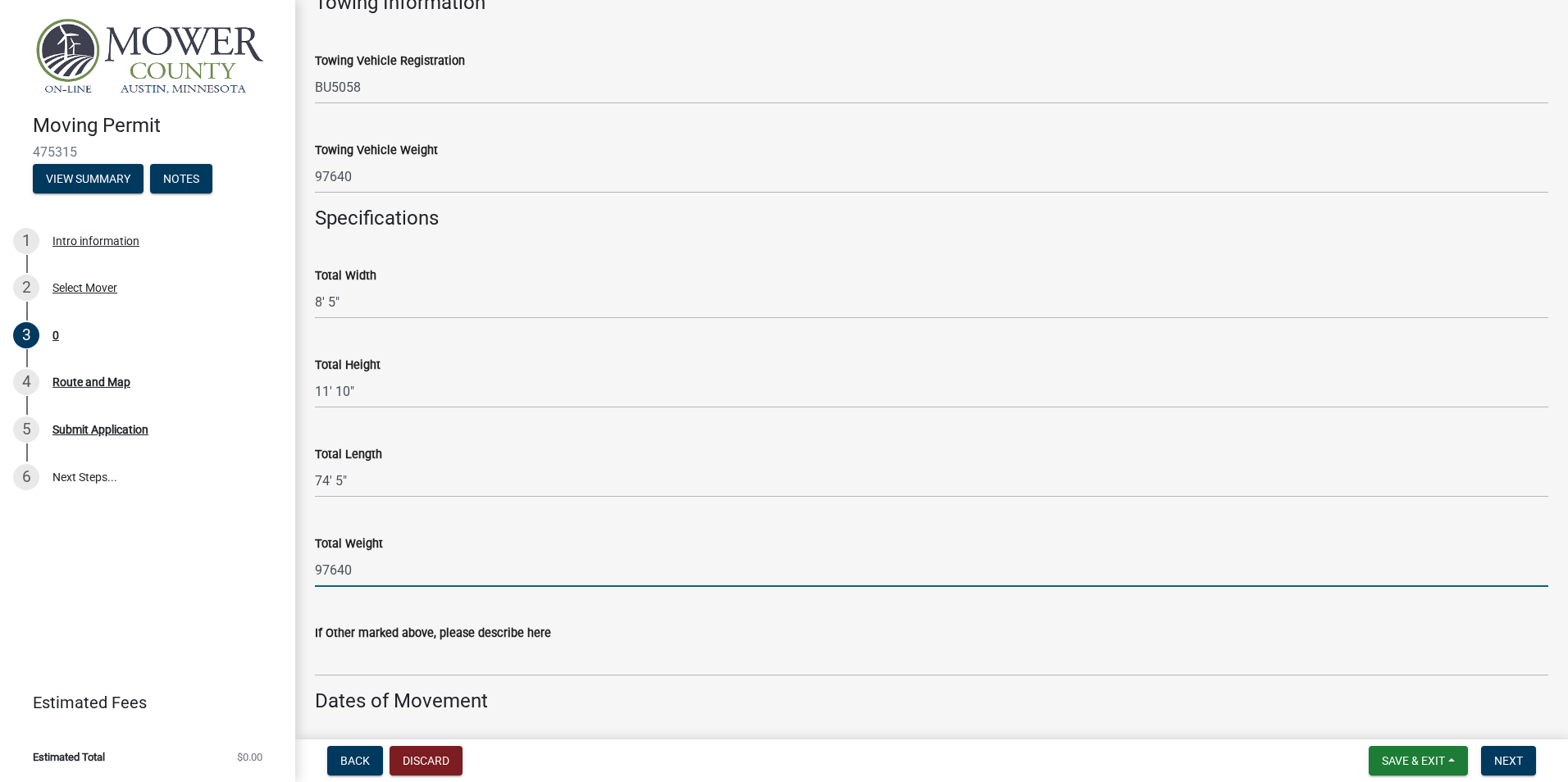
scroll to position [903, 0]
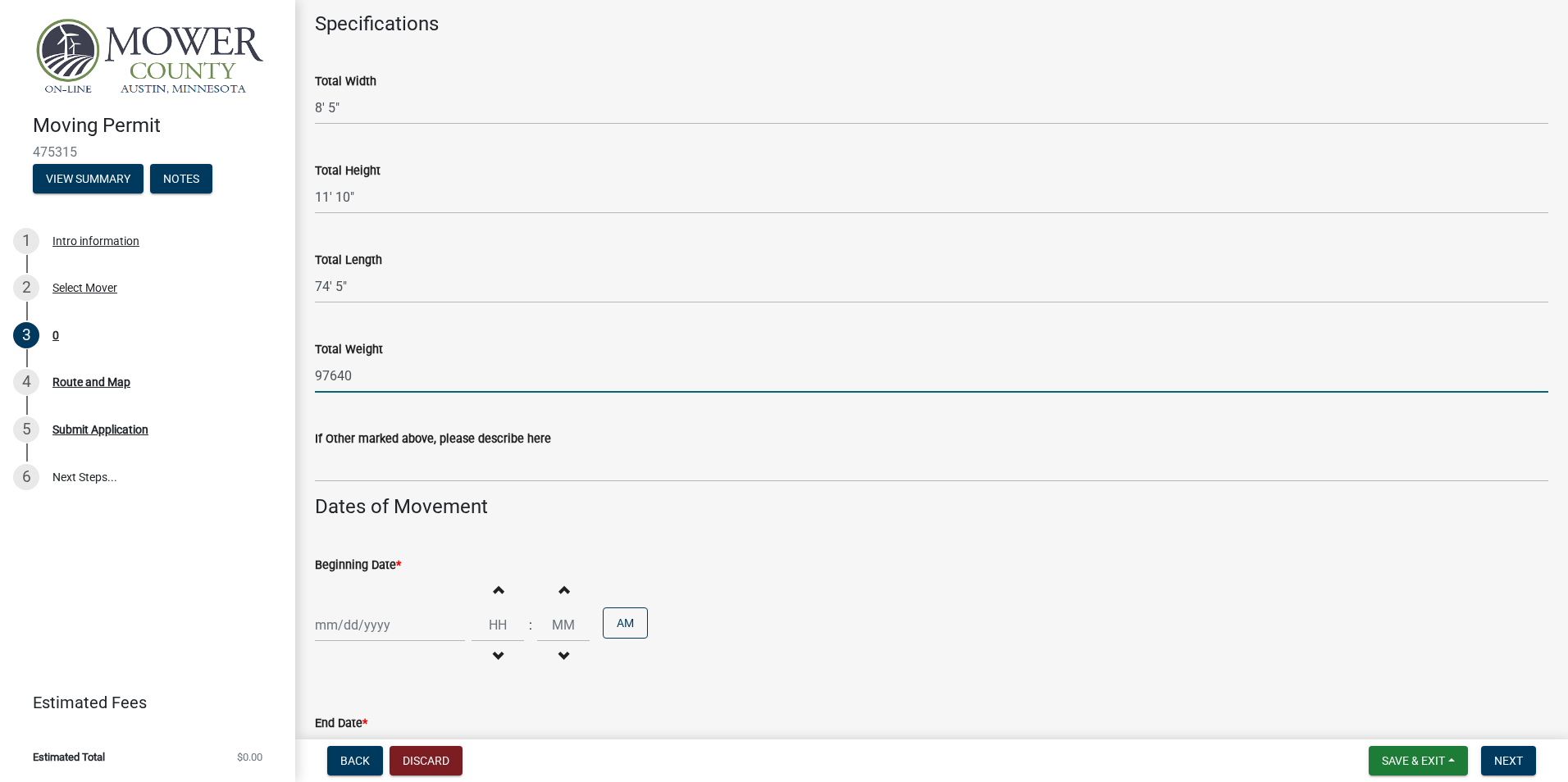
click at [426, 623] on div at bounding box center [390, 625] width 150 height 34
select select "9"
select select "2025"
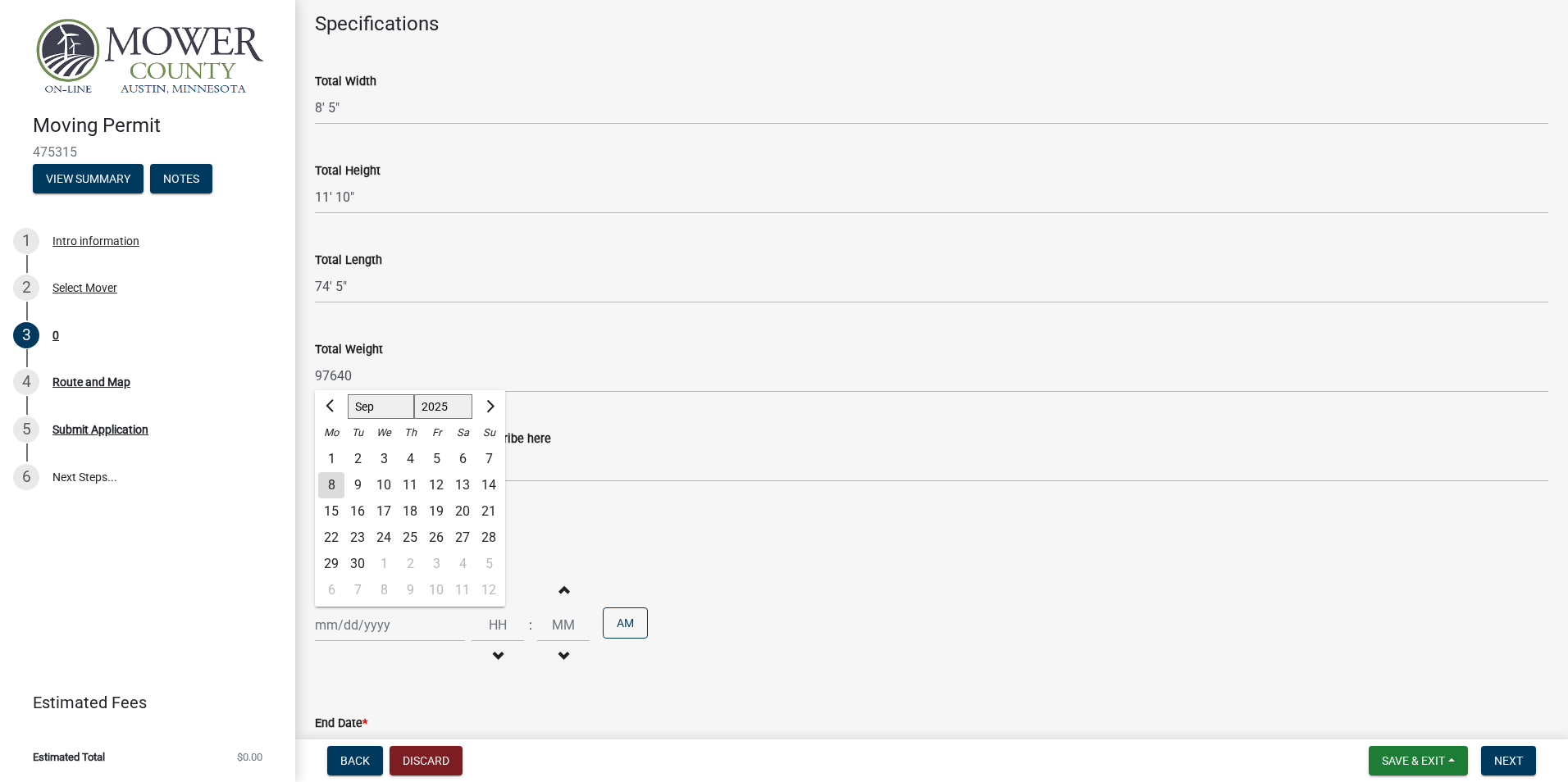
click at [333, 486] on div "8" at bounding box center [331, 485] width 26 height 26
type input "09/08/2025"
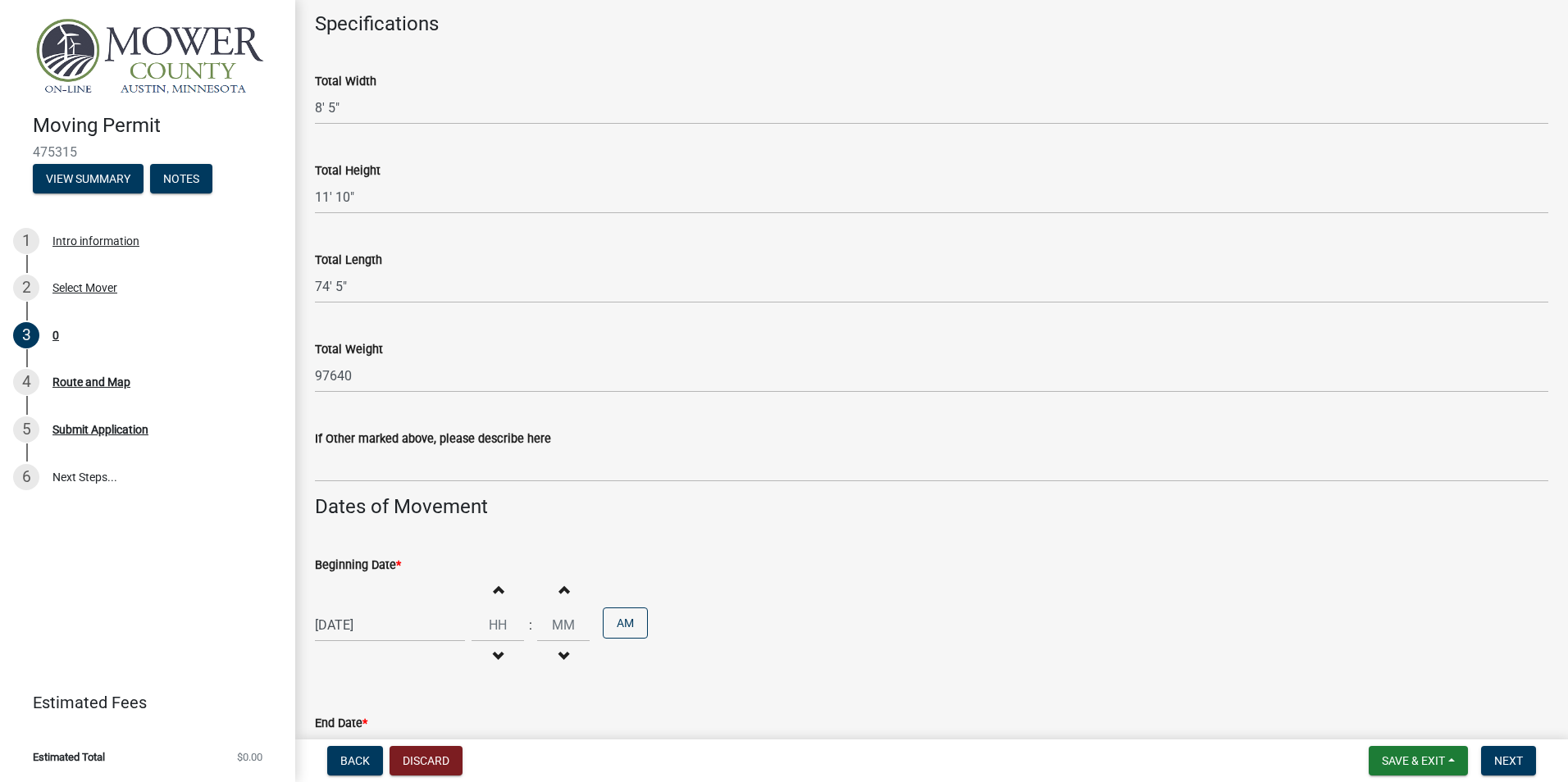
click at [494, 653] on span "button" at bounding box center [498, 657] width 8 height 13
type input "11"
click at [559, 587] on span "button" at bounding box center [564, 590] width 8 height 13
type input "01"
click at [494, 653] on span "button" at bounding box center [498, 657] width 8 height 13
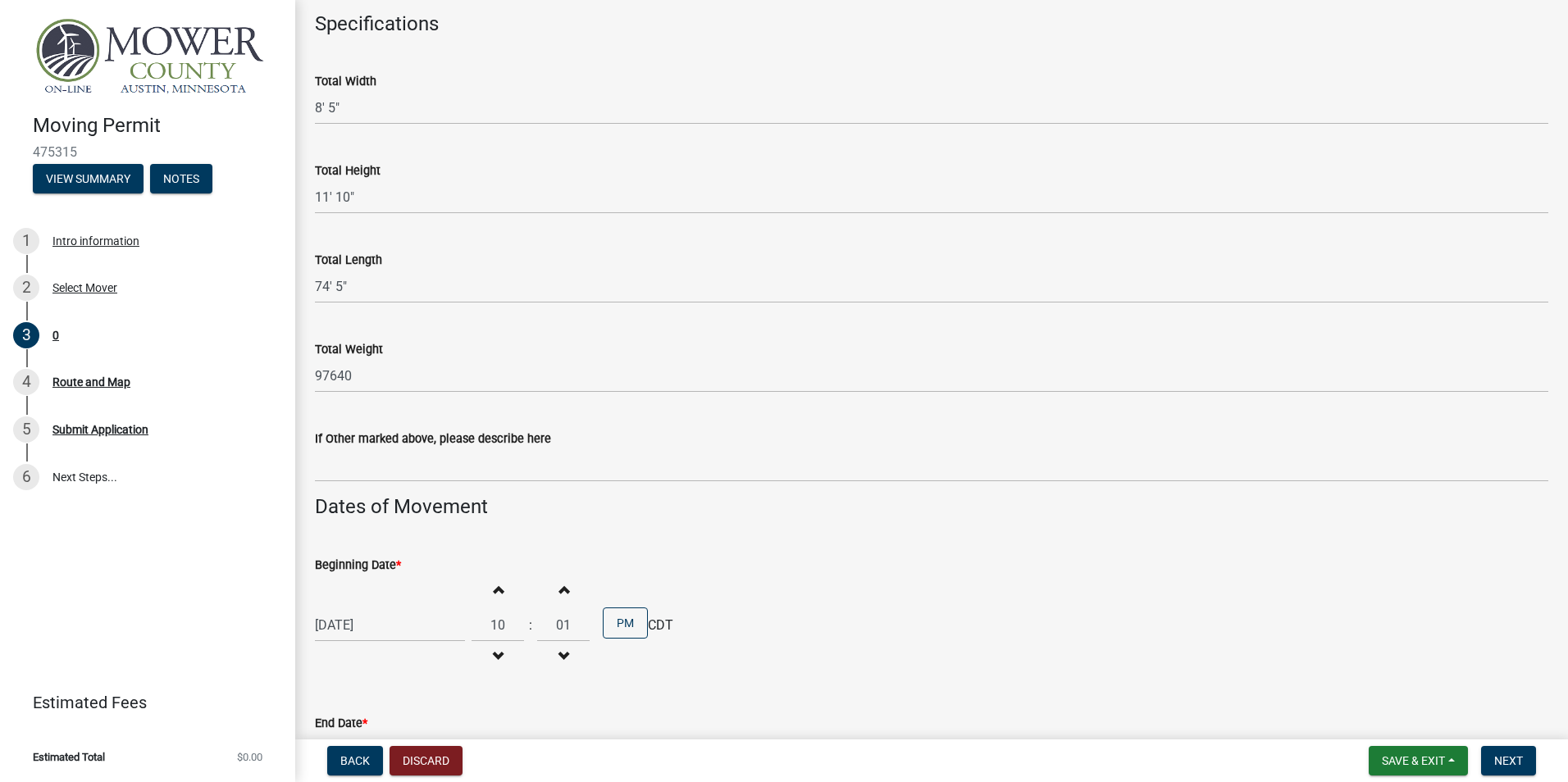
click at [494, 653] on span "button" at bounding box center [498, 657] width 8 height 13
click at [494, 584] on span "button" at bounding box center [498, 590] width 8 height 13
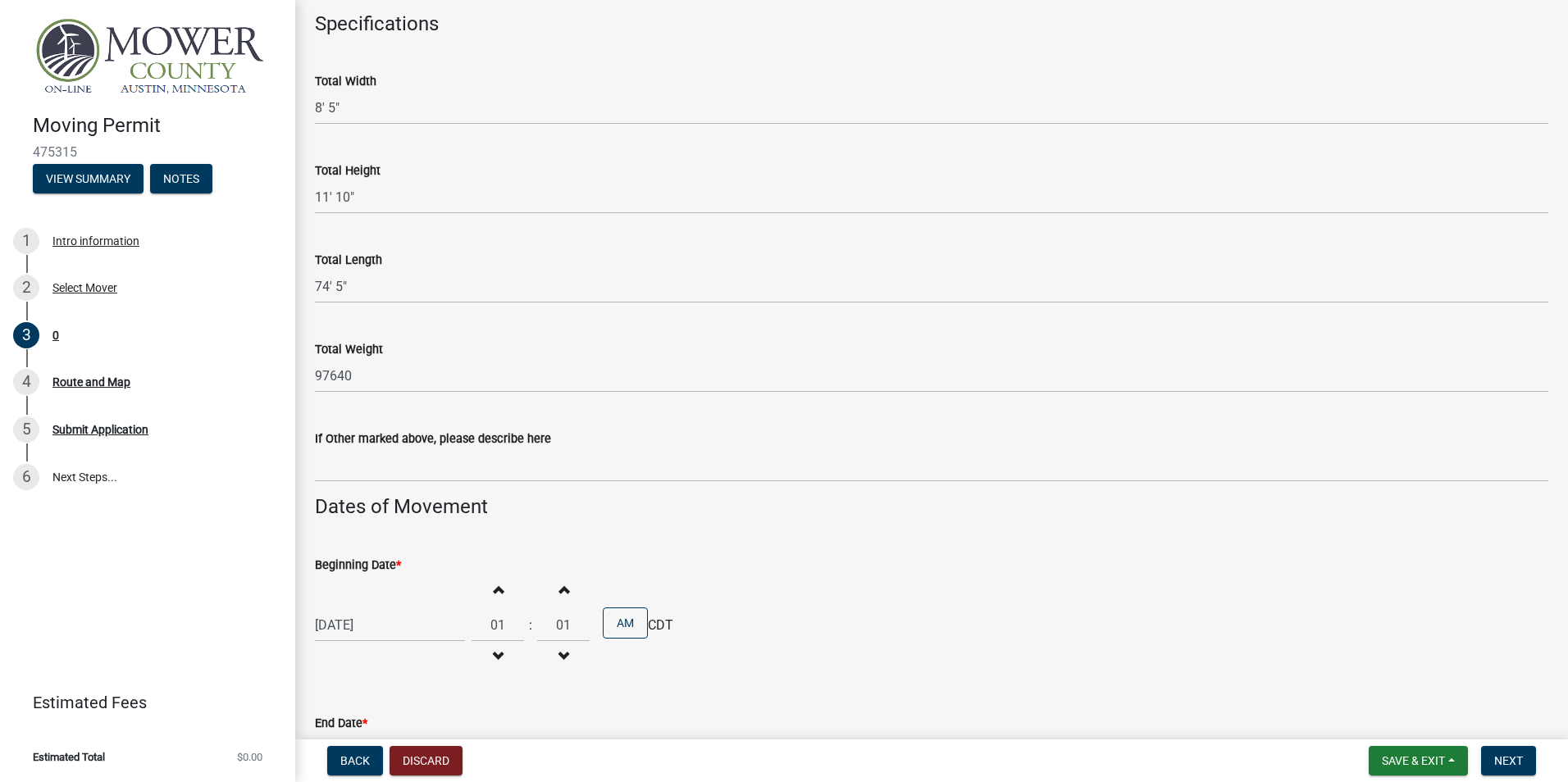
click at [494, 584] on span "button" at bounding box center [498, 590] width 8 height 13
click at [494, 588] on span "button" at bounding box center [498, 590] width 8 height 13
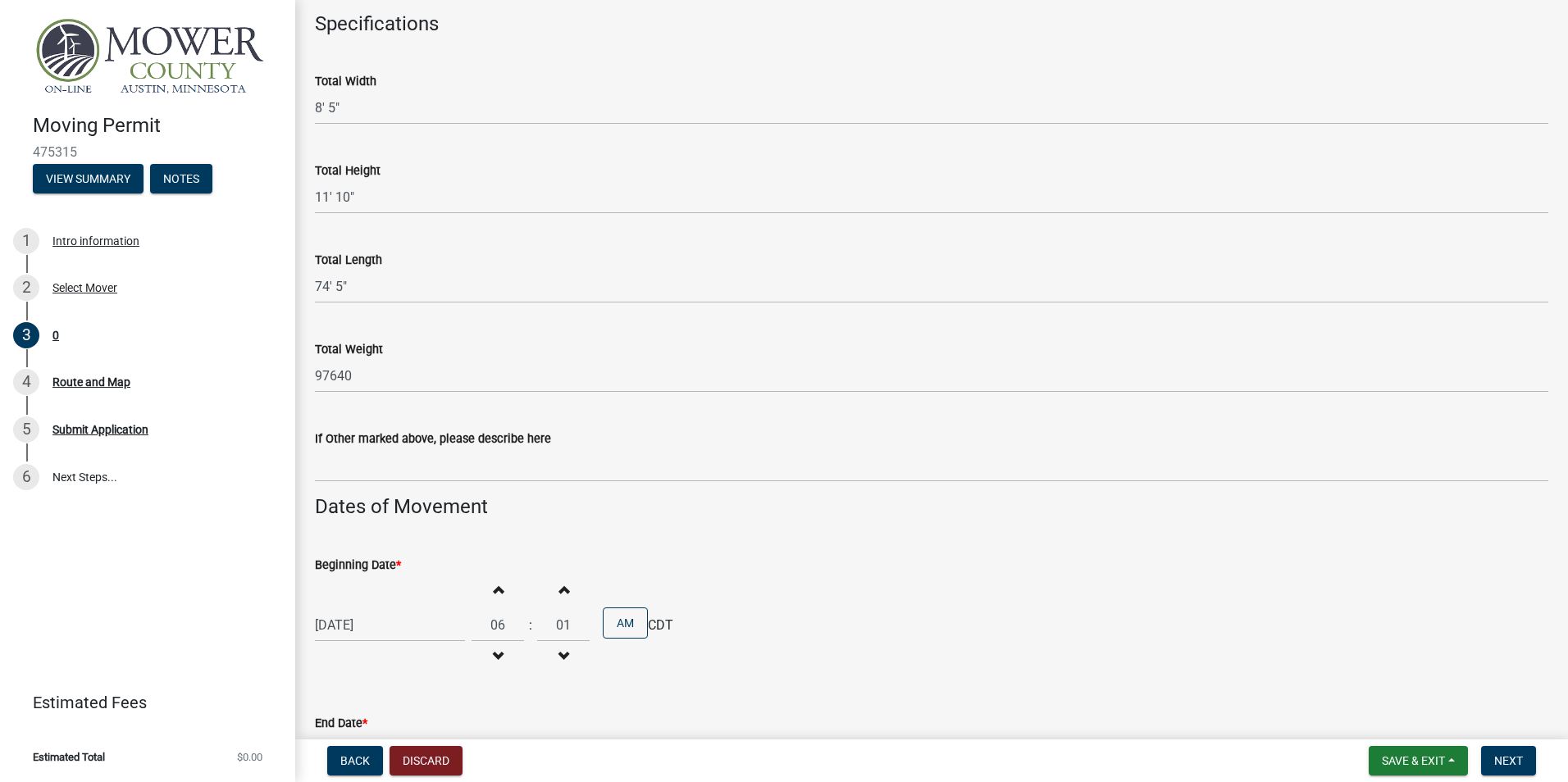
click at [494, 588] on span "button" at bounding box center [498, 590] width 8 height 13
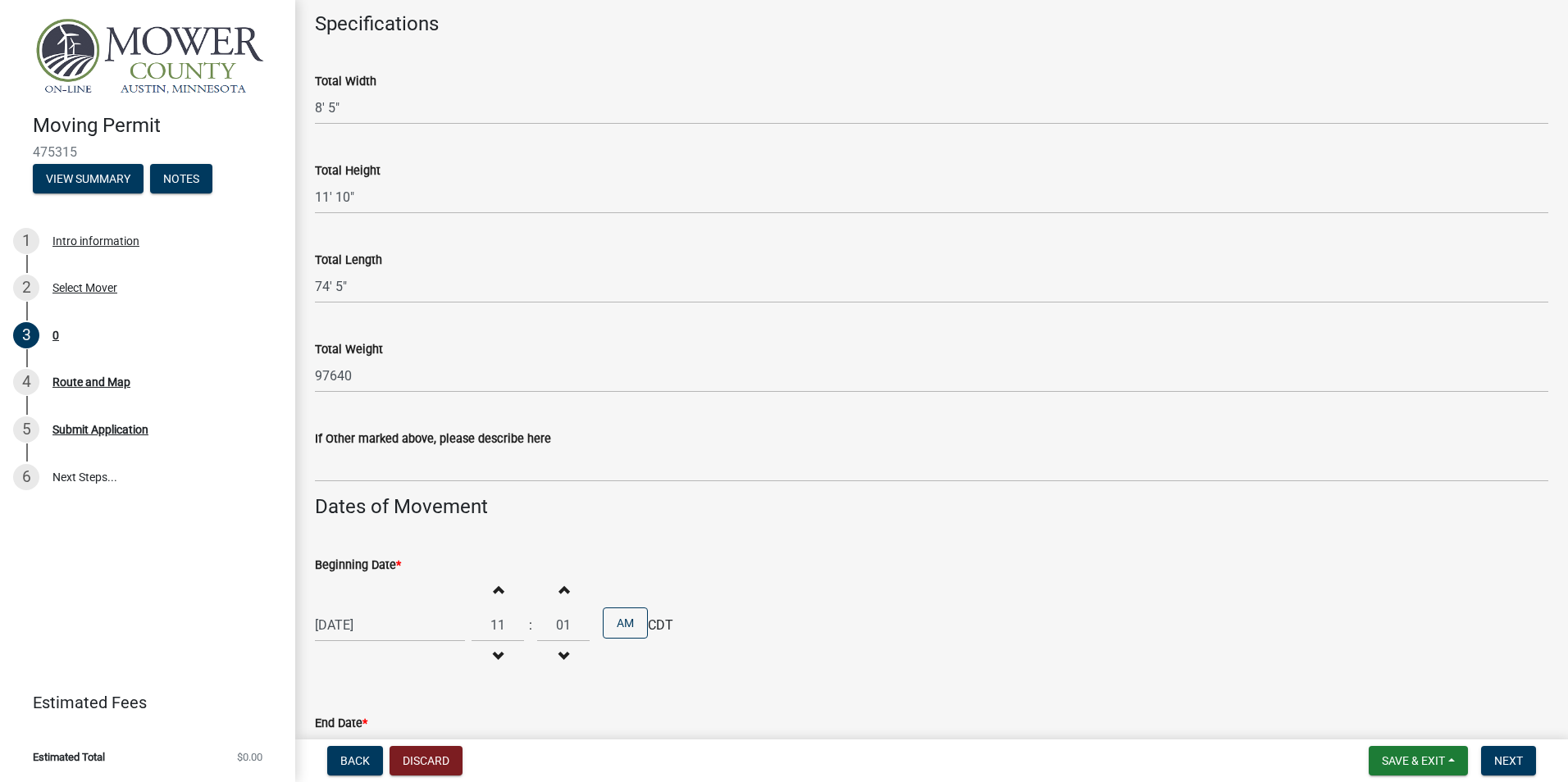
click at [494, 588] on span "button" at bounding box center [498, 590] width 8 height 13
type input "12"
click at [559, 654] on span "button" at bounding box center [564, 657] width 8 height 13
type input "00"
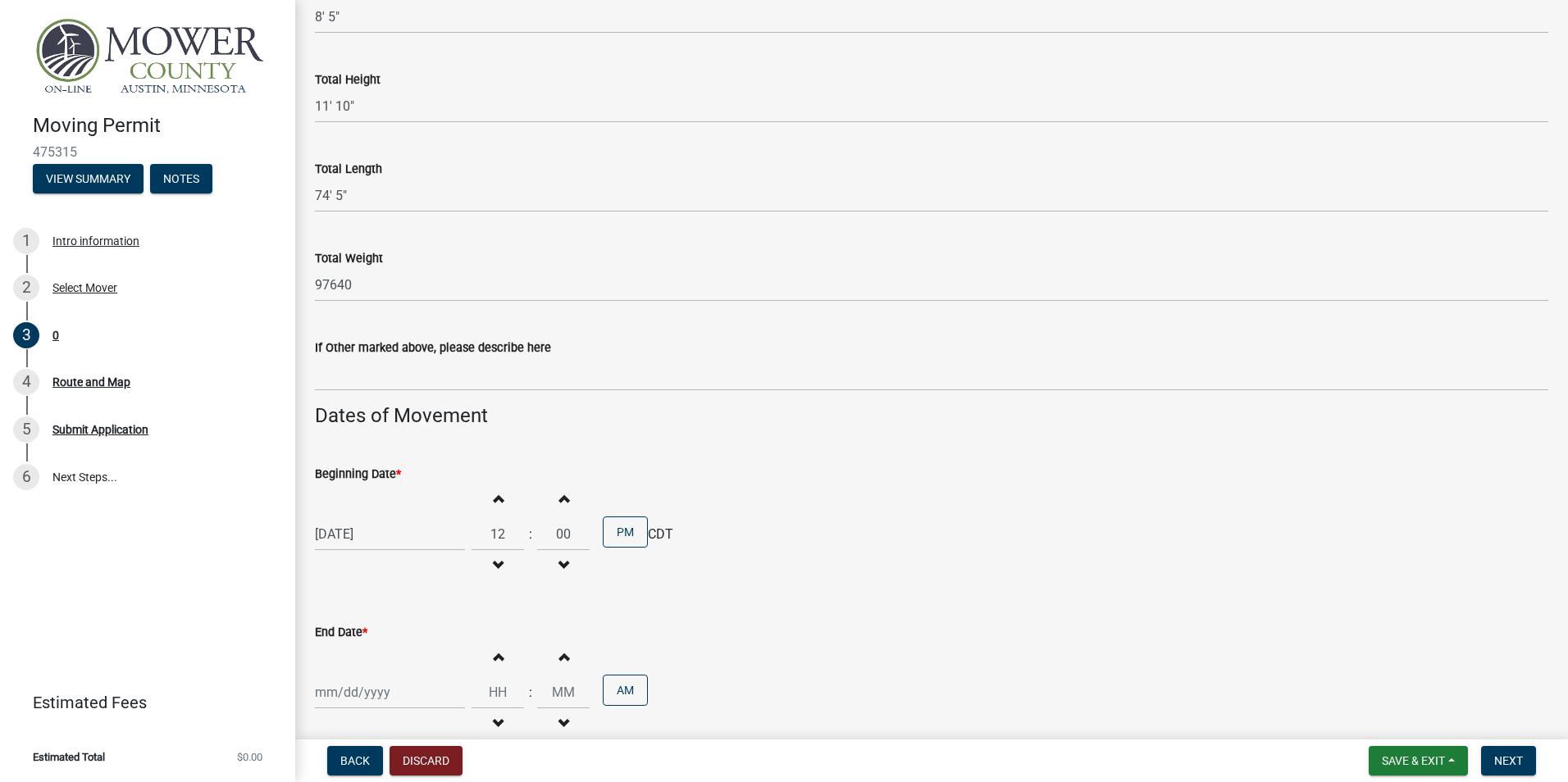
scroll to position [1149, 0]
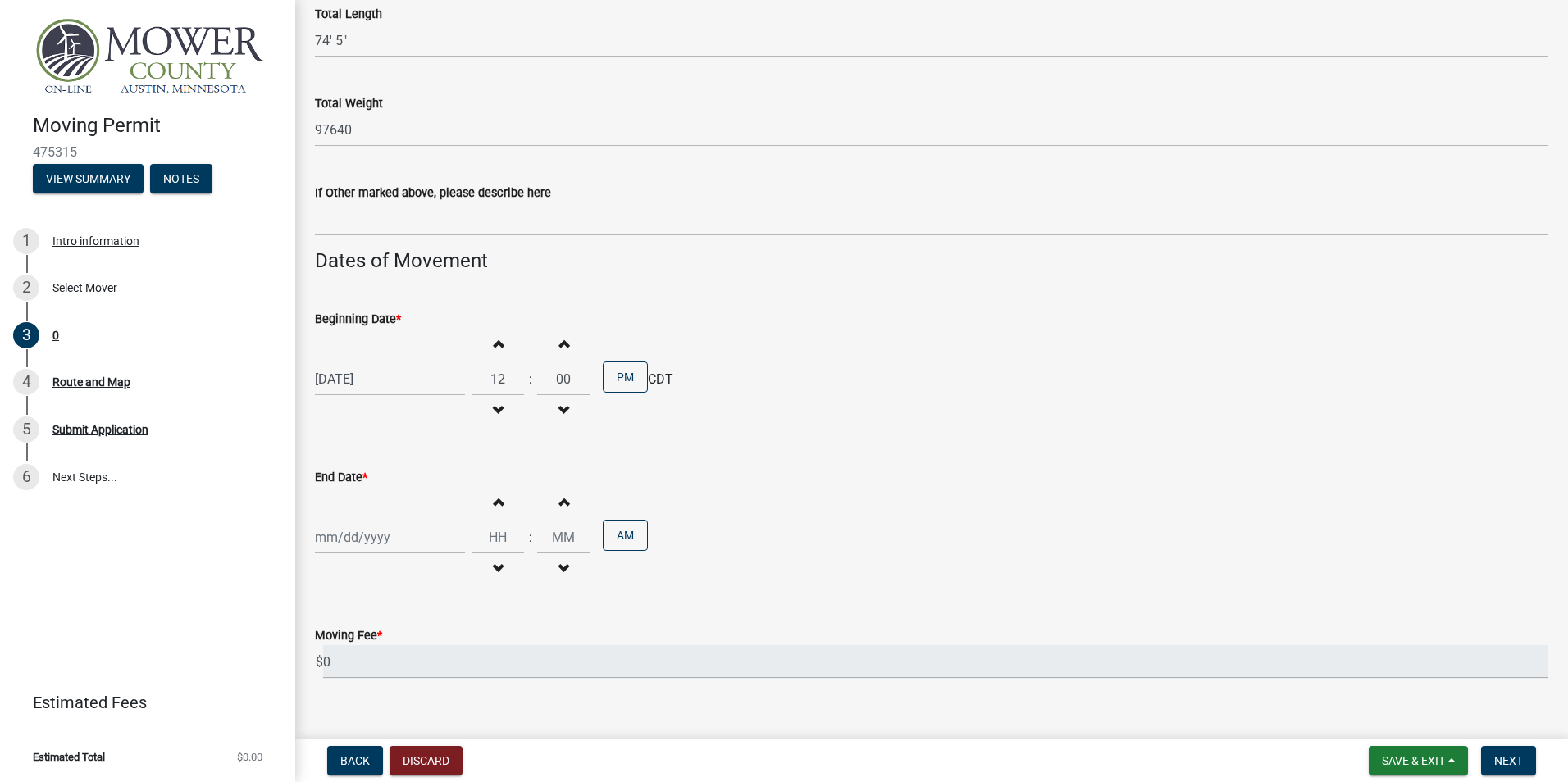
click at [407, 542] on div at bounding box center [390, 538] width 150 height 34
select select "9"
select select "2025"
click at [436, 394] on div "12" at bounding box center [436, 397] width 26 height 26
type input "09/12/2025"
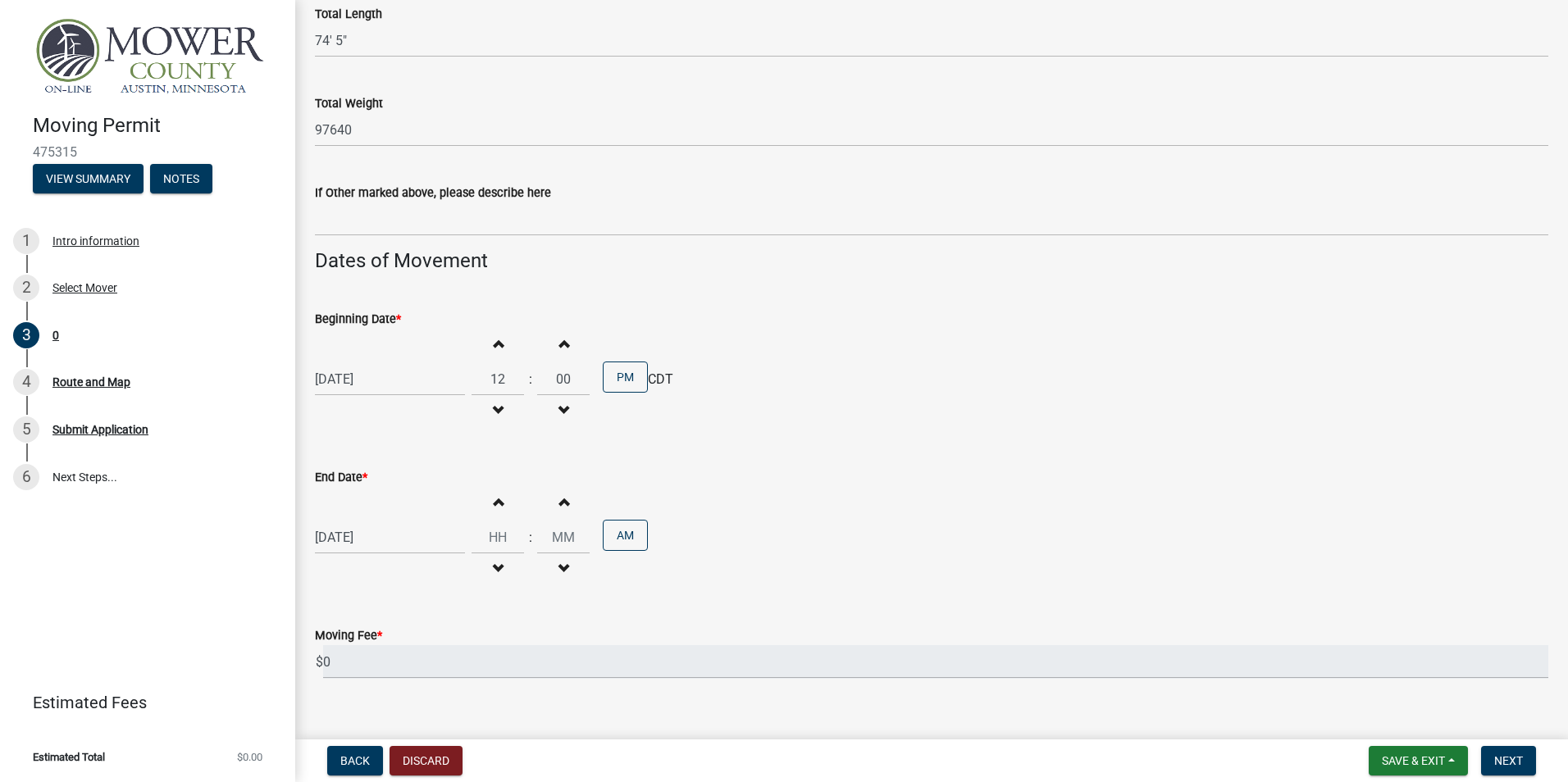
click at [494, 501] on span "button" at bounding box center [498, 502] width 8 height 13
type input "01"
type input "00"
click at [494, 565] on span "button" at bounding box center [498, 570] width 8 height 13
type input "12"
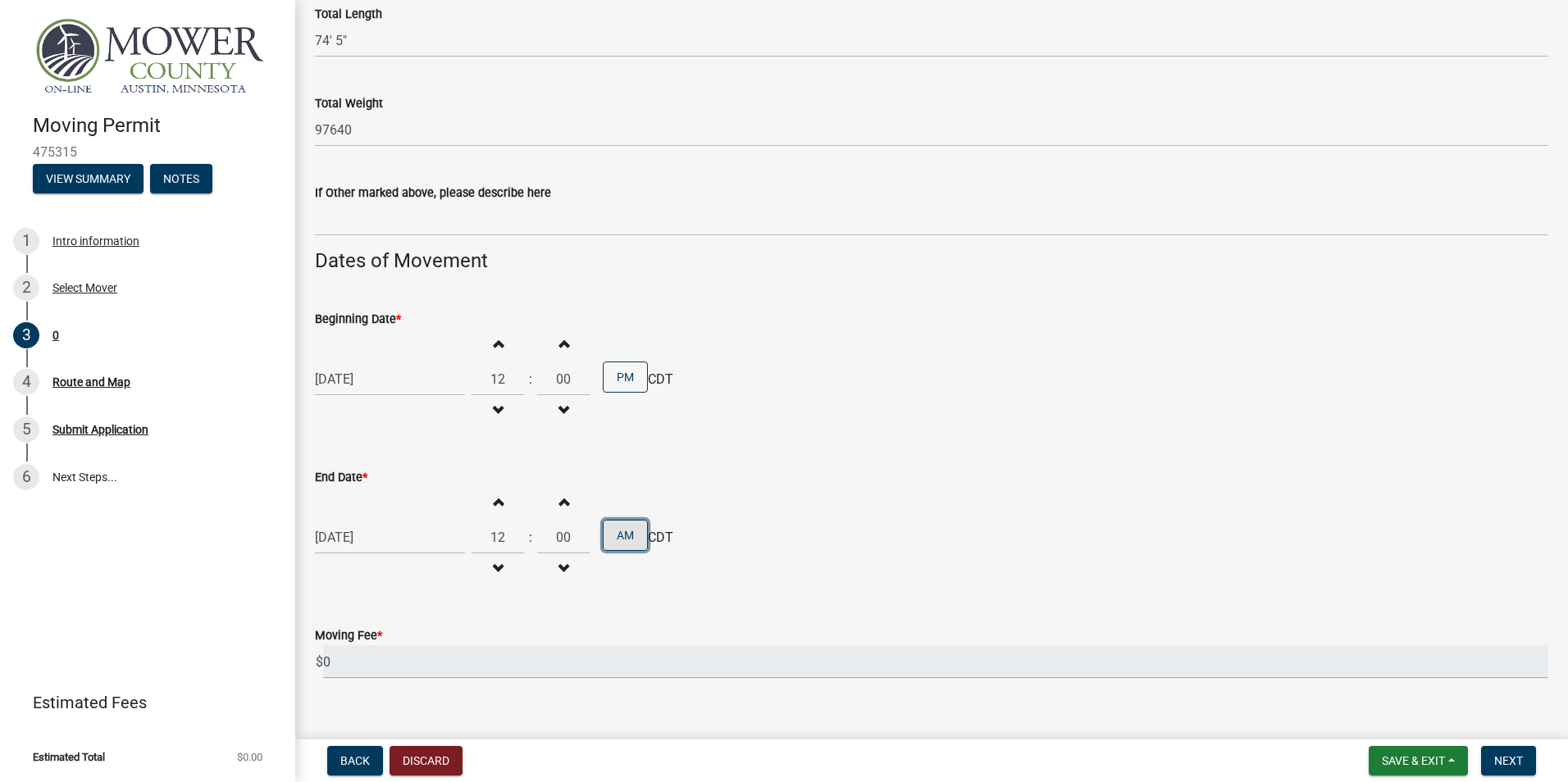
click at [625, 531] on button "AM" at bounding box center [625, 535] width 45 height 31
click at [771, 558] on div "09/12/2025 Increment hours 12 Decrement hours : Increment minutes 00 Decrement …" at bounding box center [932, 538] width 1234 height 101
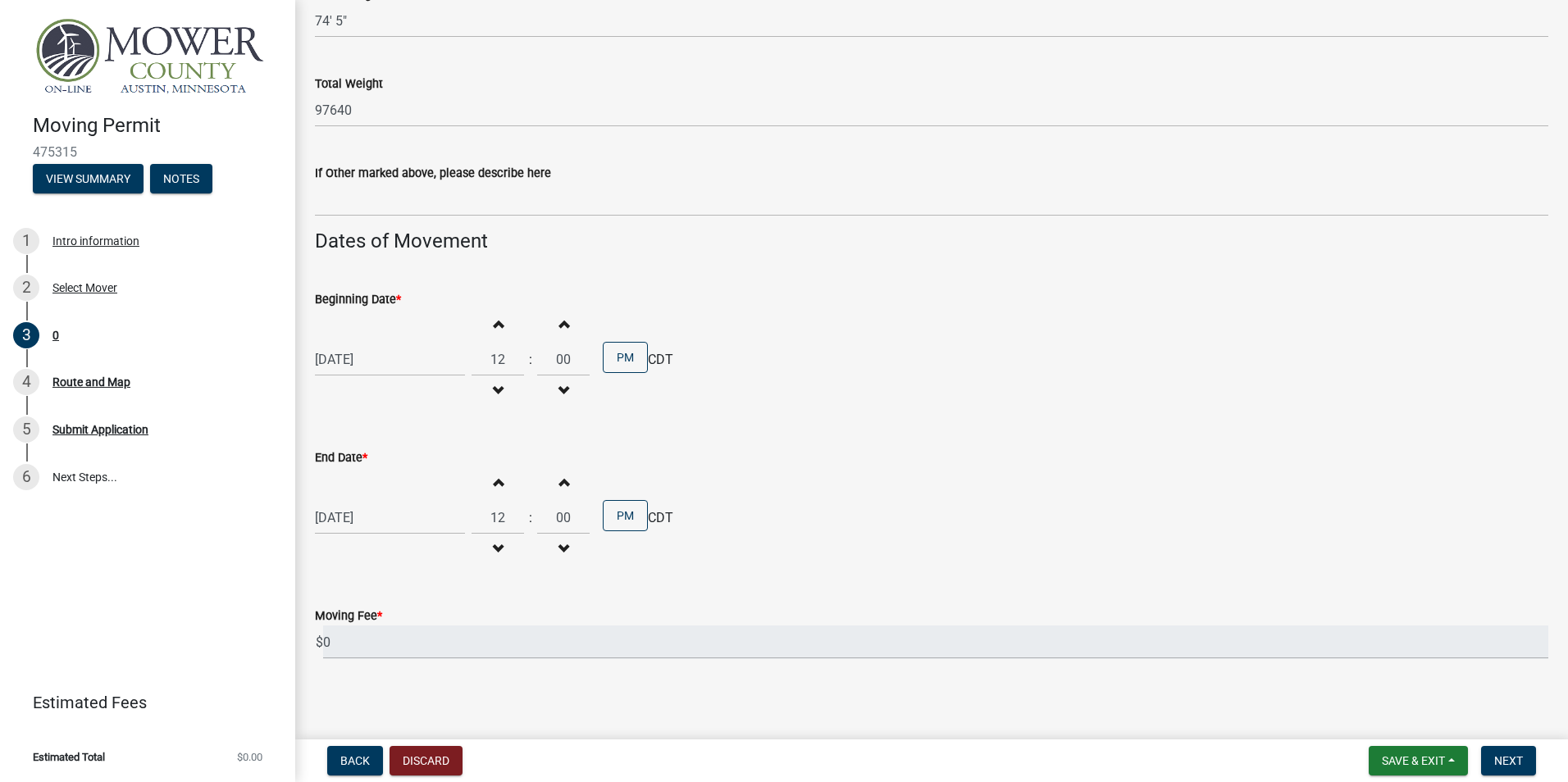
scroll to position [1173, 0]
click at [1504, 761] on span "Next" at bounding box center [1508, 761] width 29 height 13
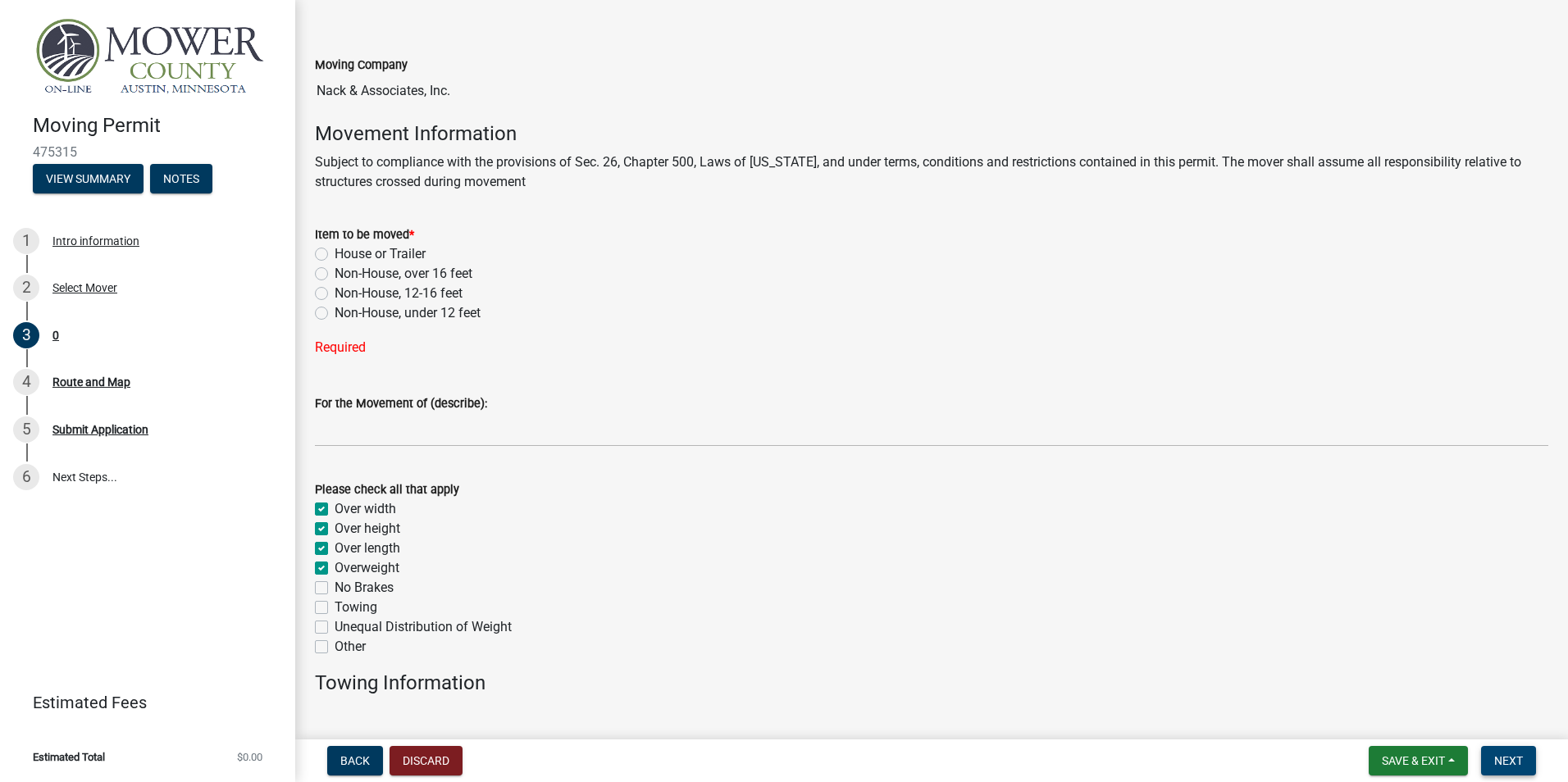
scroll to position [0, 0]
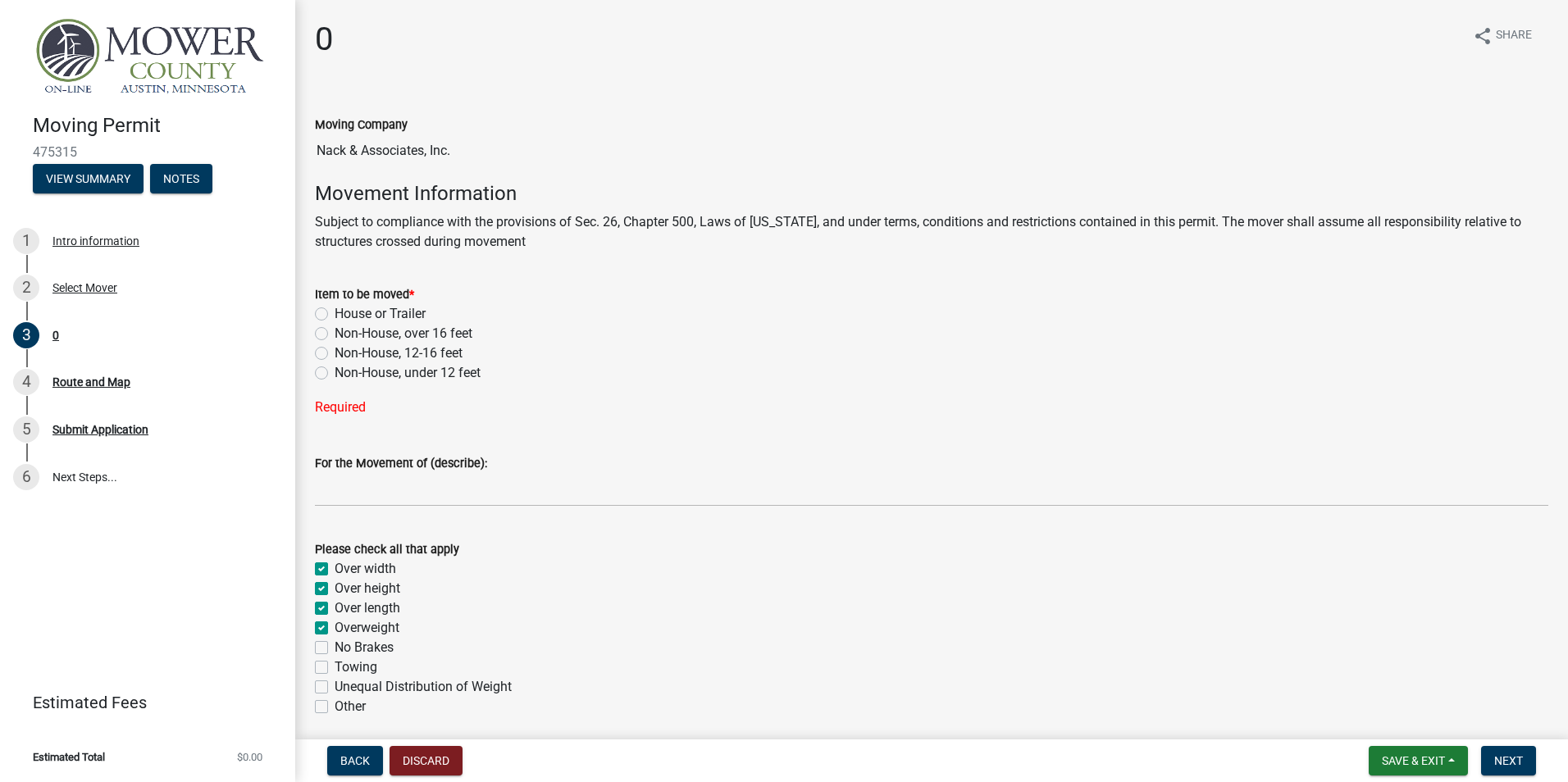
click at [334, 330] on label "Non-House, over 16 feet" at bounding box center [404, 333] width 138 height 19
click at [334, 330] on input "Non-House, over 16 feet" at bounding box center [340, 329] width 11 height 11
radio input "true"
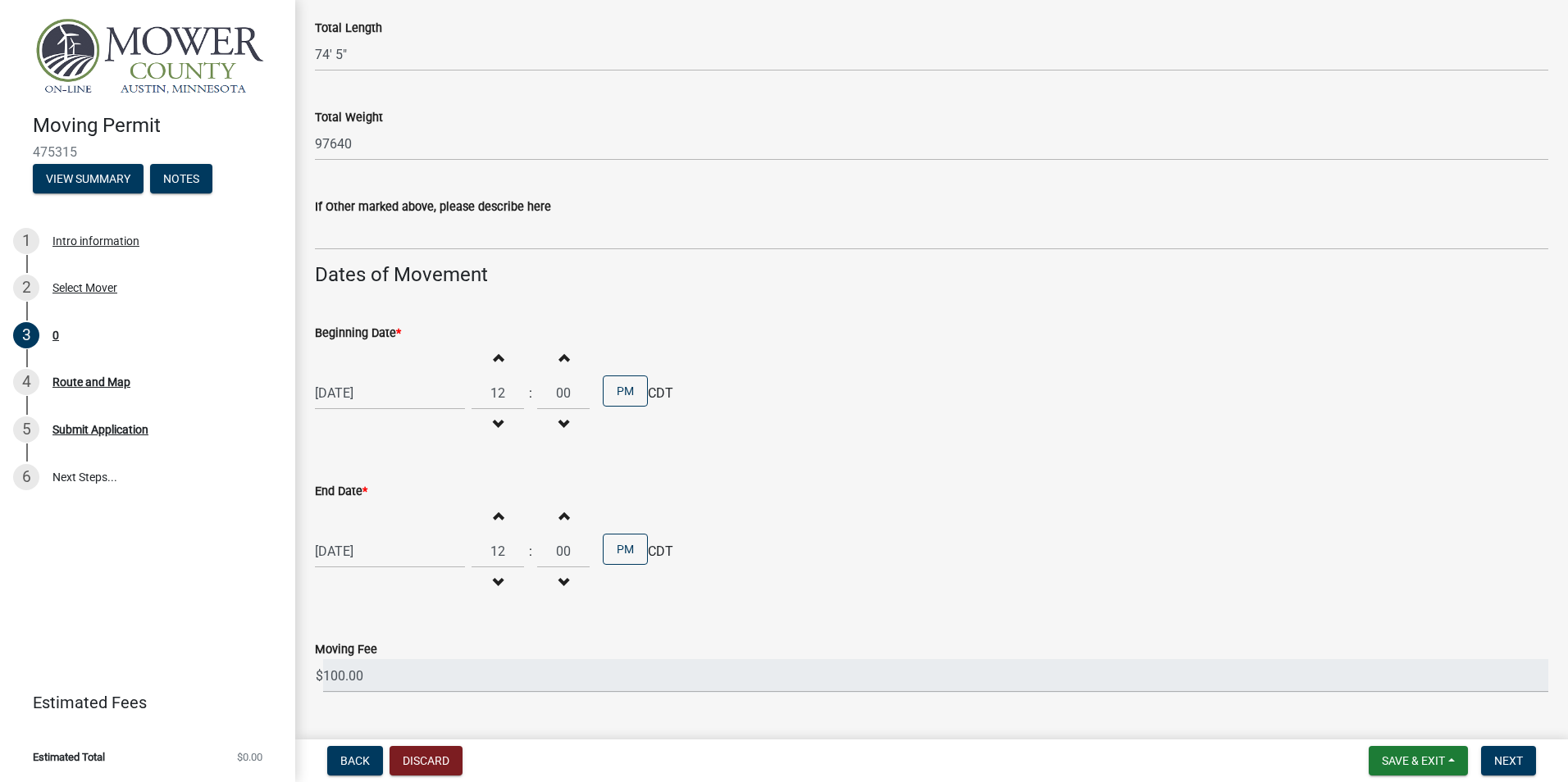
scroll to position [1173, 0]
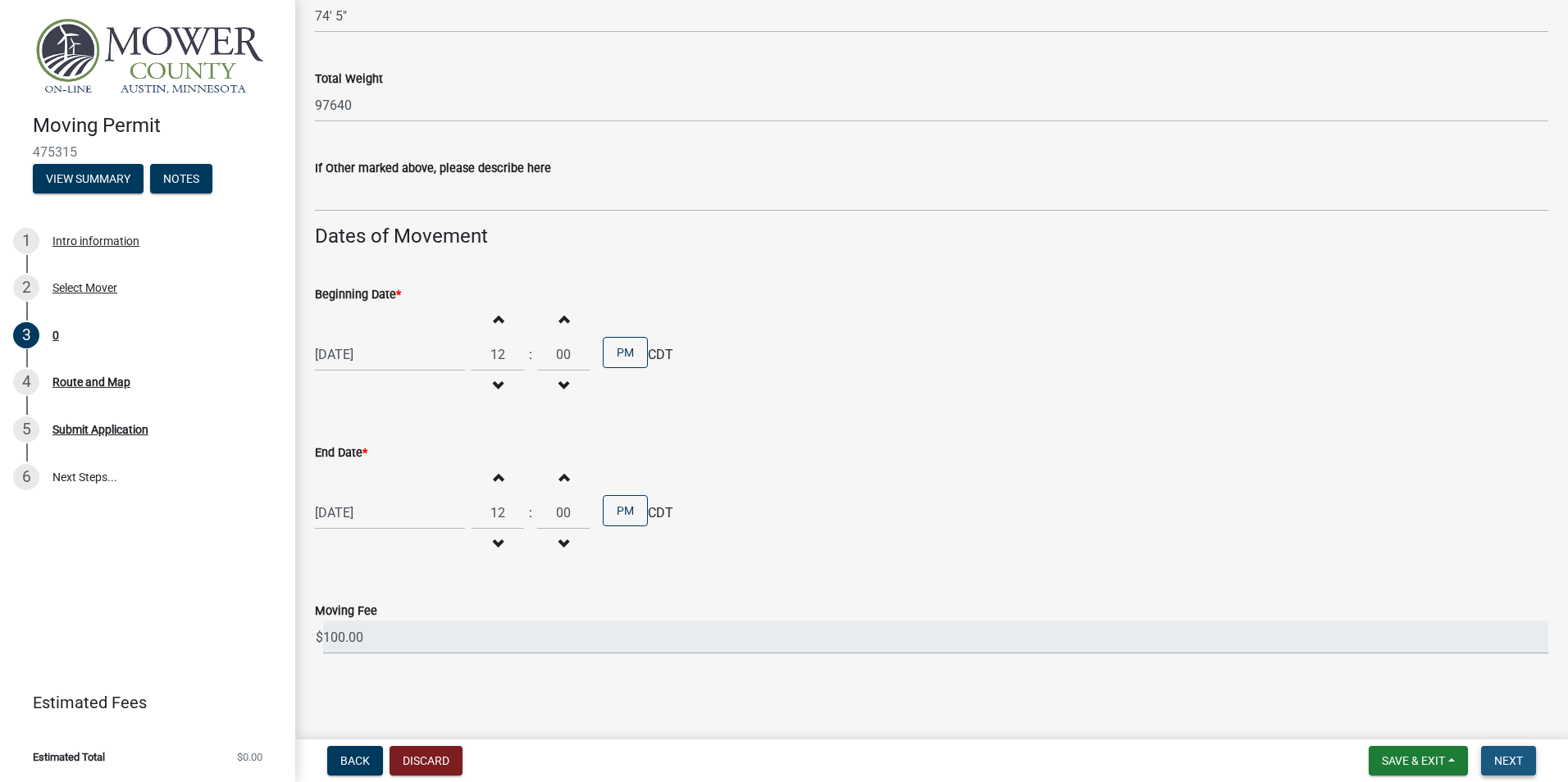
click at [1507, 767] on span "Next" at bounding box center [1508, 761] width 29 height 13
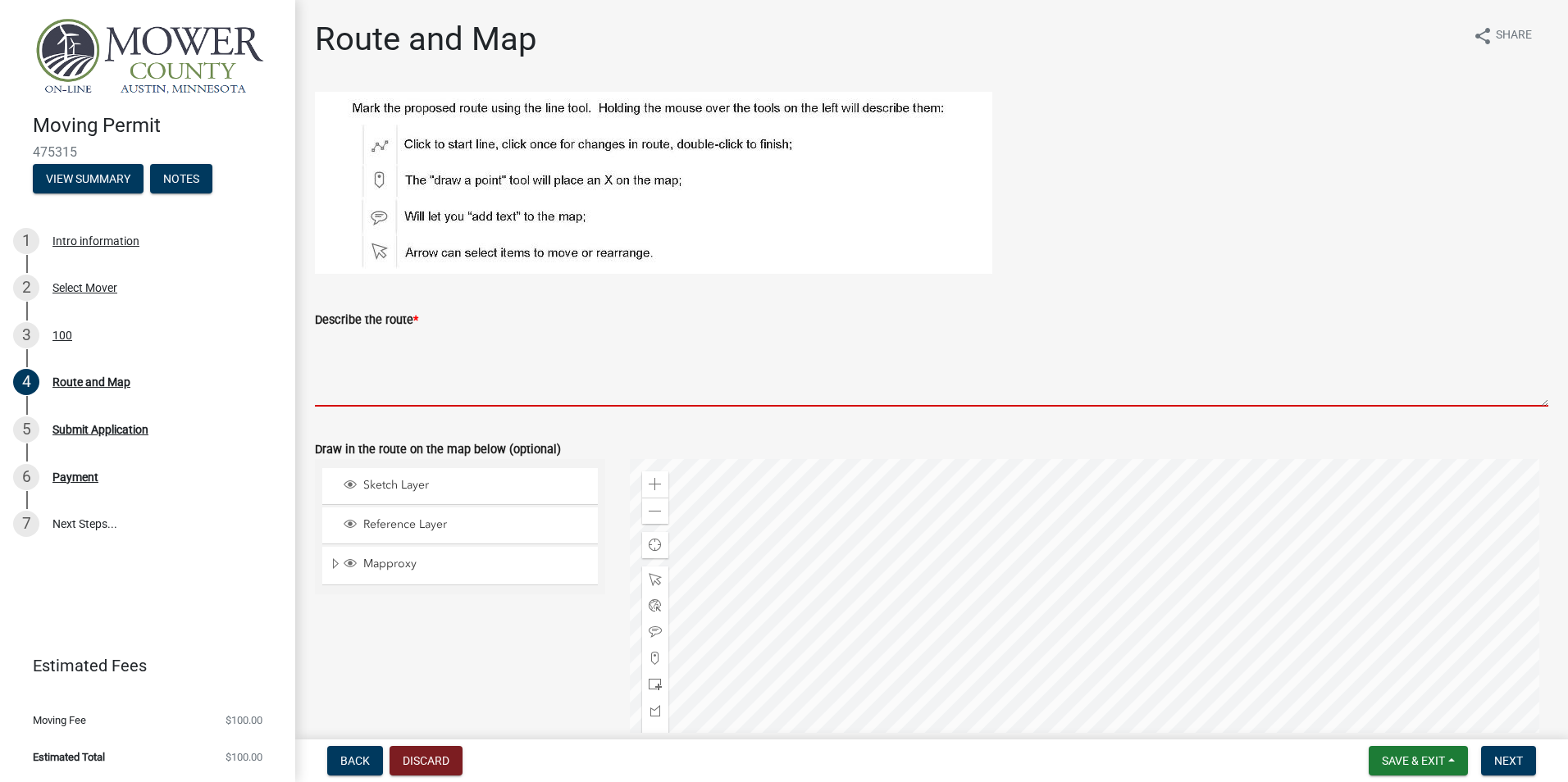
click at [333, 392] on textarea "Describe the route *" at bounding box center [932, 367] width 1234 height 77
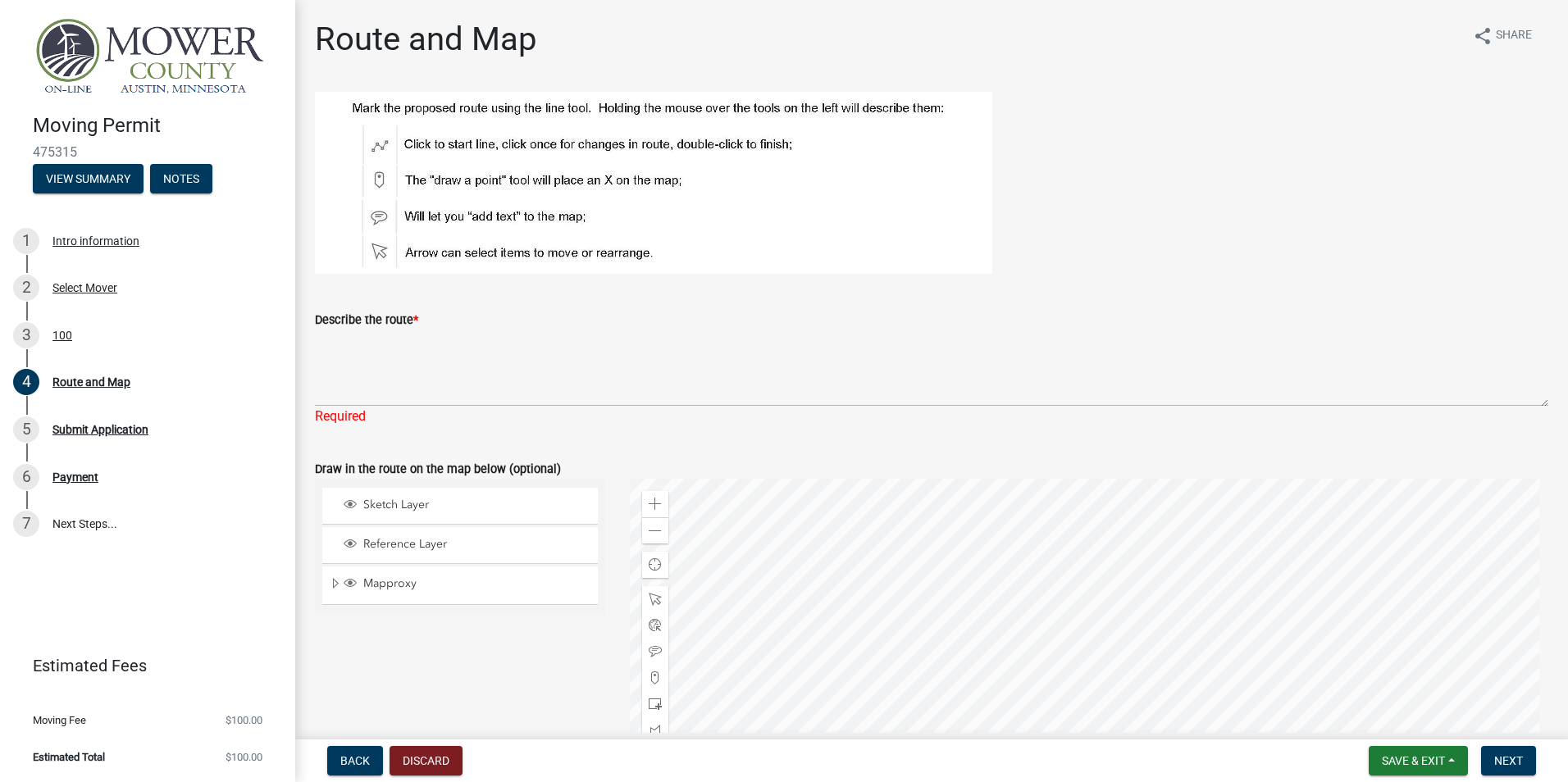
click at [1129, 528] on div at bounding box center [1089, 683] width 919 height 410
click at [1016, 613] on div at bounding box center [1089, 683] width 919 height 410
click at [1113, 617] on div at bounding box center [1089, 683] width 919 height 410
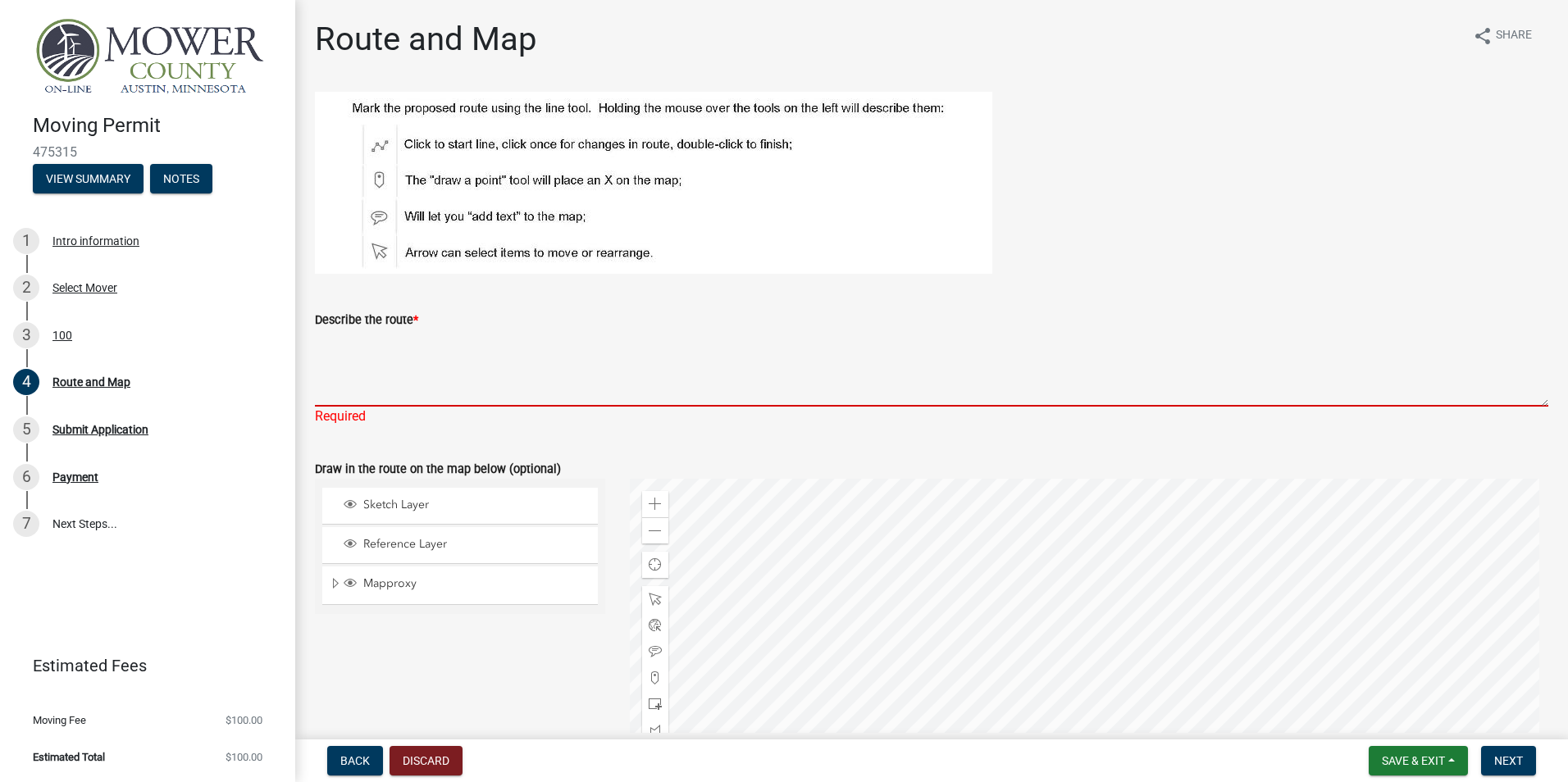
click at [345, 387] on textarea "Describe the route *" at bounding box center [932, 367] width 1234 height 77
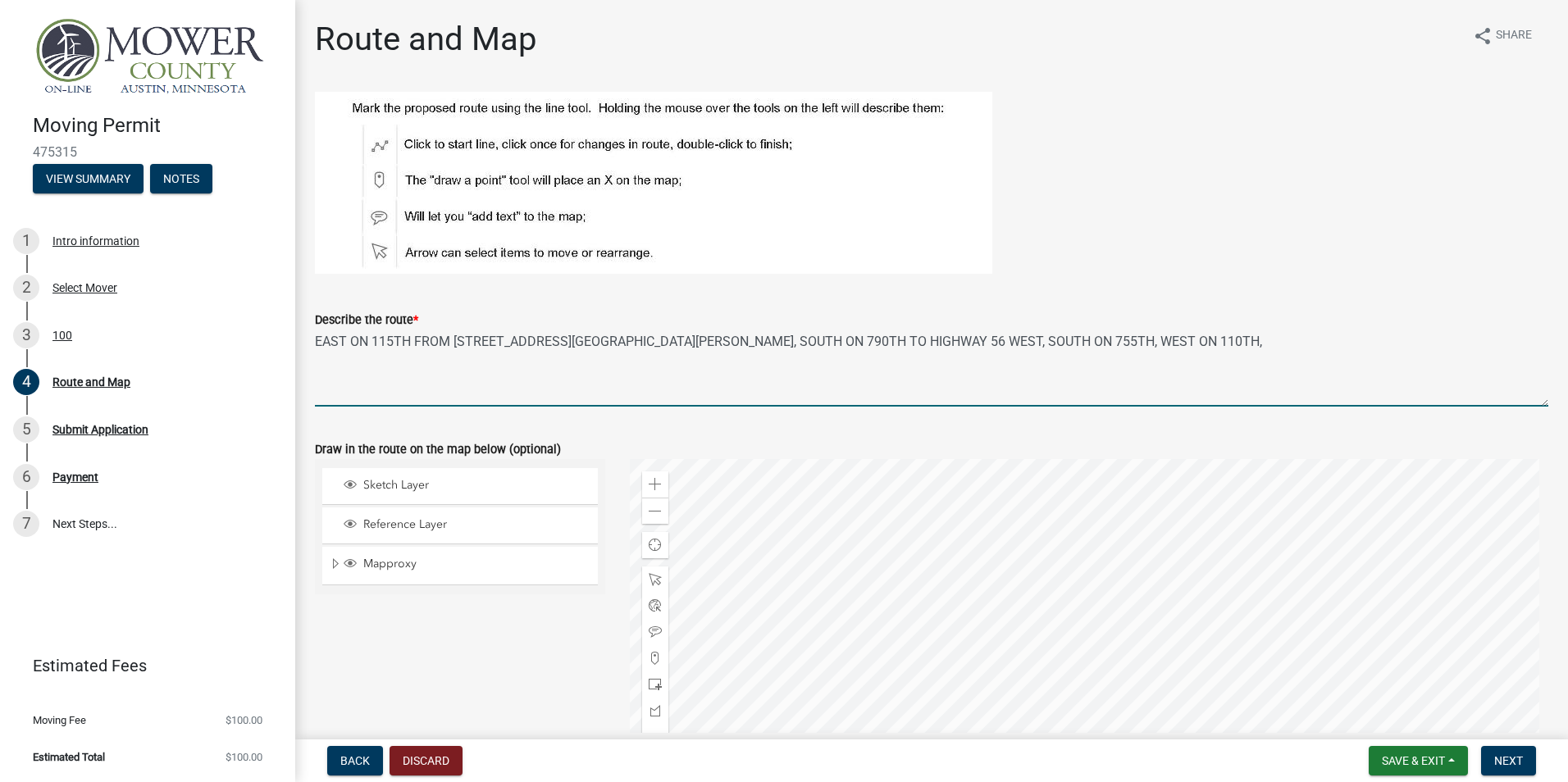
click at [1094, 340] on textarea "EAST ON 115TH FROM 77178 115TH ST., LEROY, SOUTH ON 790TH TO HIGHWAY 56 WEST, S…" at bounding box center [932, 367] width 1234 height 77
drag, startPoint x: 1310, startPoint y: 336, endPoint x: 316, endPoint y: 340, distance: 994.0
click at [316, 340] on textarea "EAST ON 115TH FROM [STREET_ADDRESS], [GEOGRAPHIC_DATA], SOUTH ON 790TH TO HIGHW…" at bounding box center [932, 367] width 1234 height 77
type textarea "EAST ON 115TH FROM [STREET_ADDRESS], [GEOGRAPHIC_DATA], SOUTH ON 790TH TO HIGHW…"
click at [1513, 762] on span "Next" at bounding box center [1508, 761] width 29 height 13
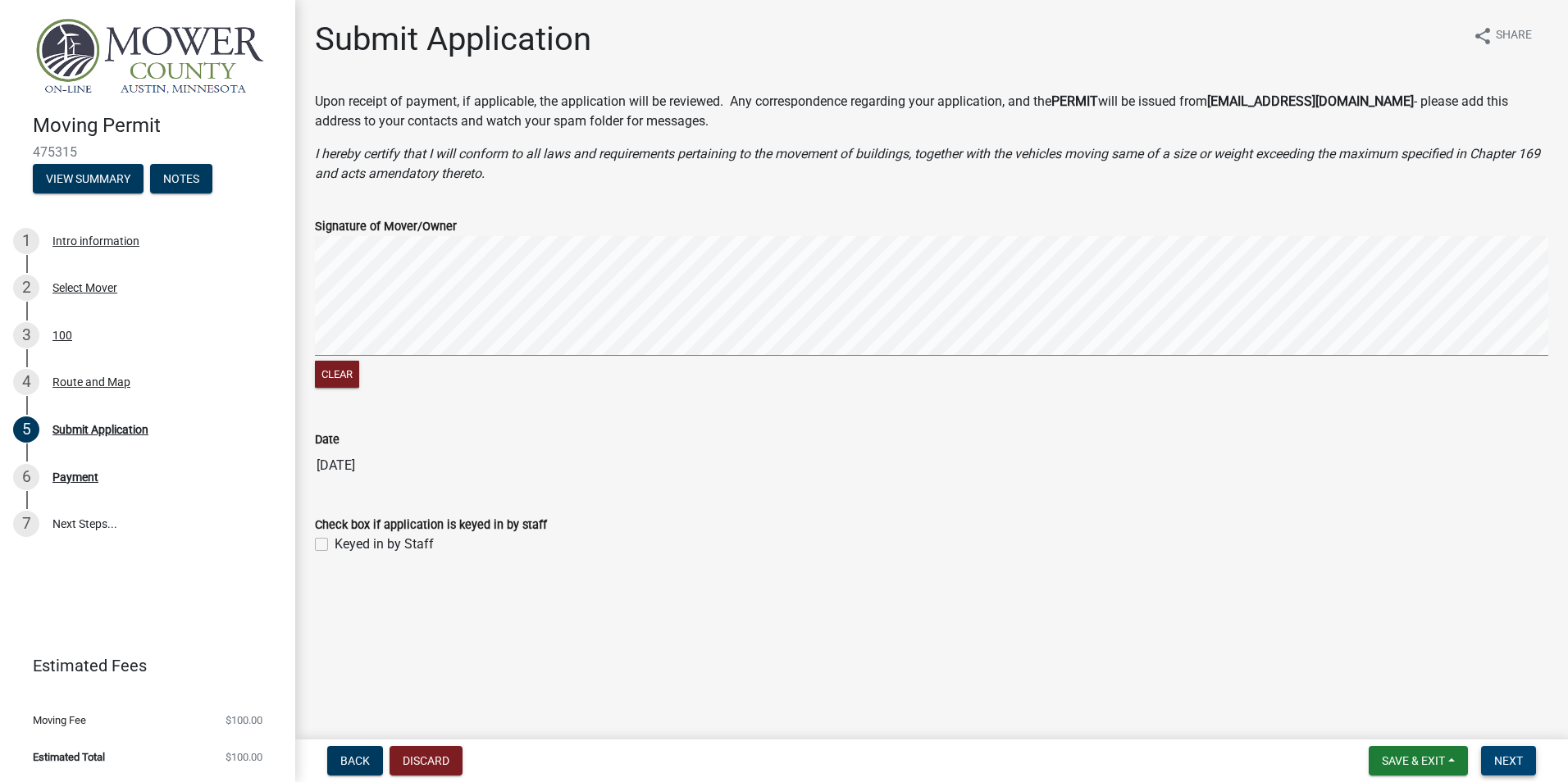
click at [1507, 763] on span "Next" at bounding box center [1508, 761] width 29 height 13
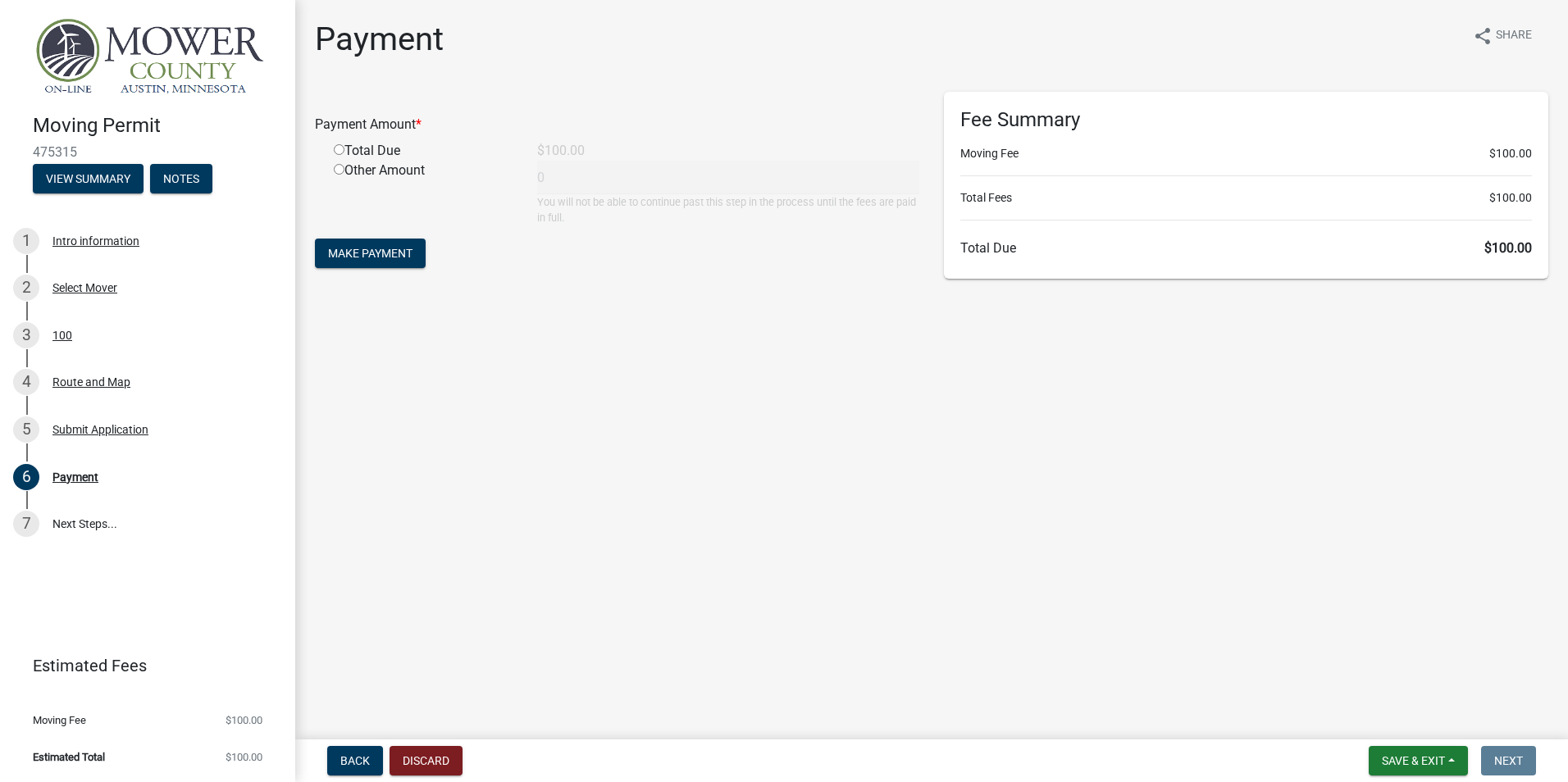
click at [338, 149] on input "radio" at bounding box center [339, 149] width 11 height 11
radio input "true"
type input "100"
click at [386, 248] on span "Make Payment" at bounding box center [370, 254] width 84 height 13
